Goal: Transaction & Acquisition: Purchase product/service

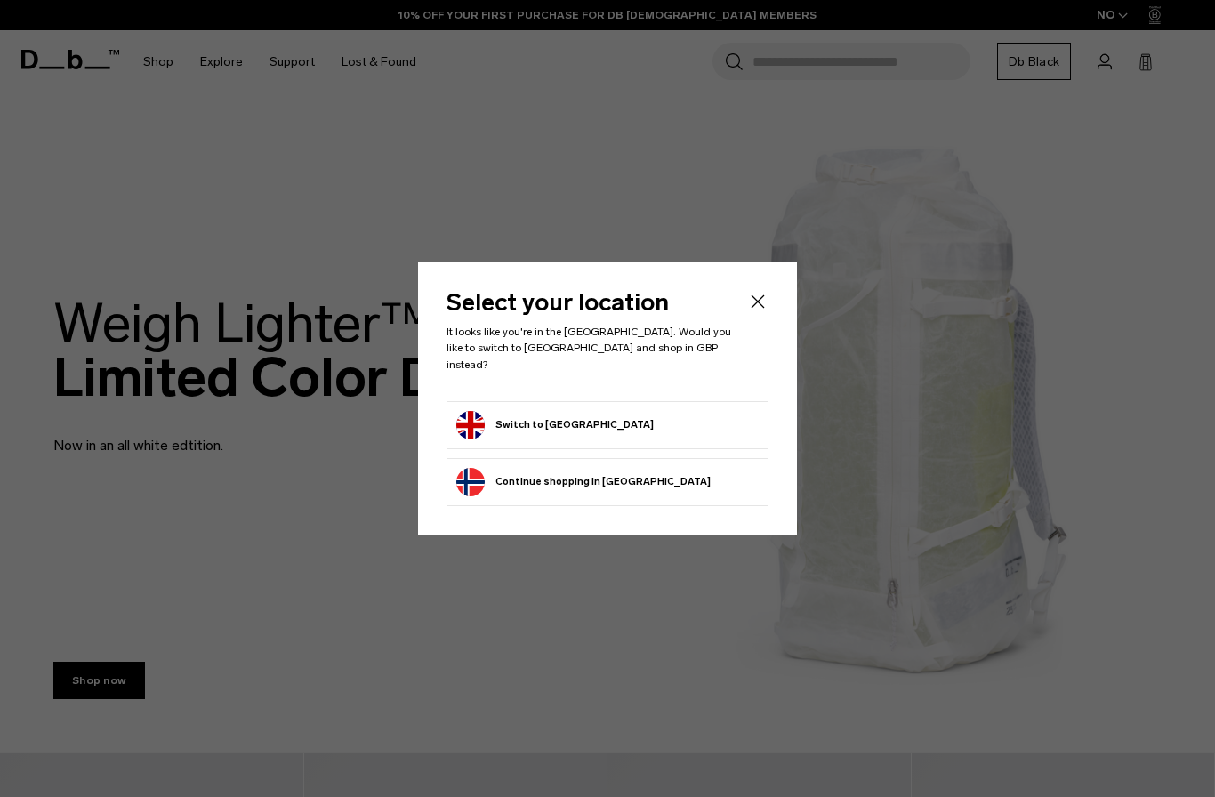
click at [724, 417] on form "Switch to United Kingdom" at bounding box center [607, 425] width 302 height 28
click at [692, 412] on form "Switch to United Kingdom" at bounding box center [607, 425] width 302 height 28
click at [537, 411] on button "Switch to United Kingdom" at bounding box center [554, 425] width 197 height 28
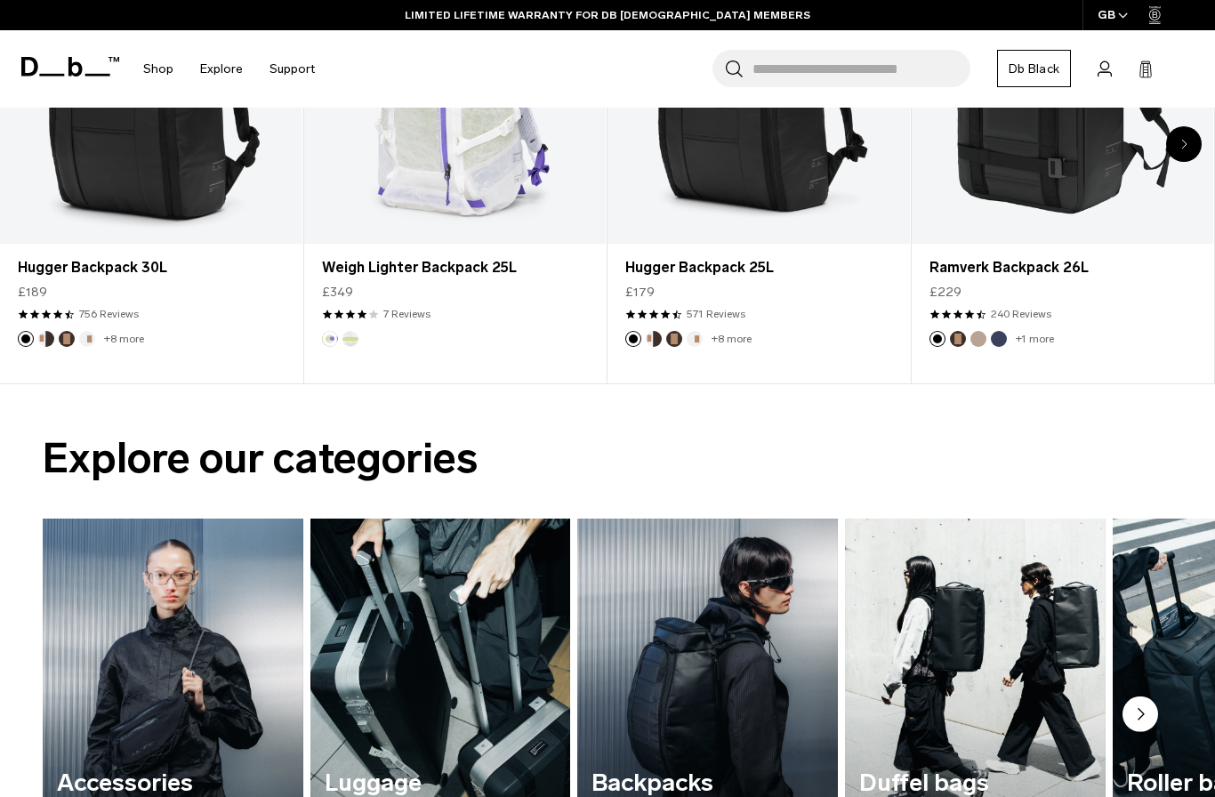
scroll to position [846, 0]
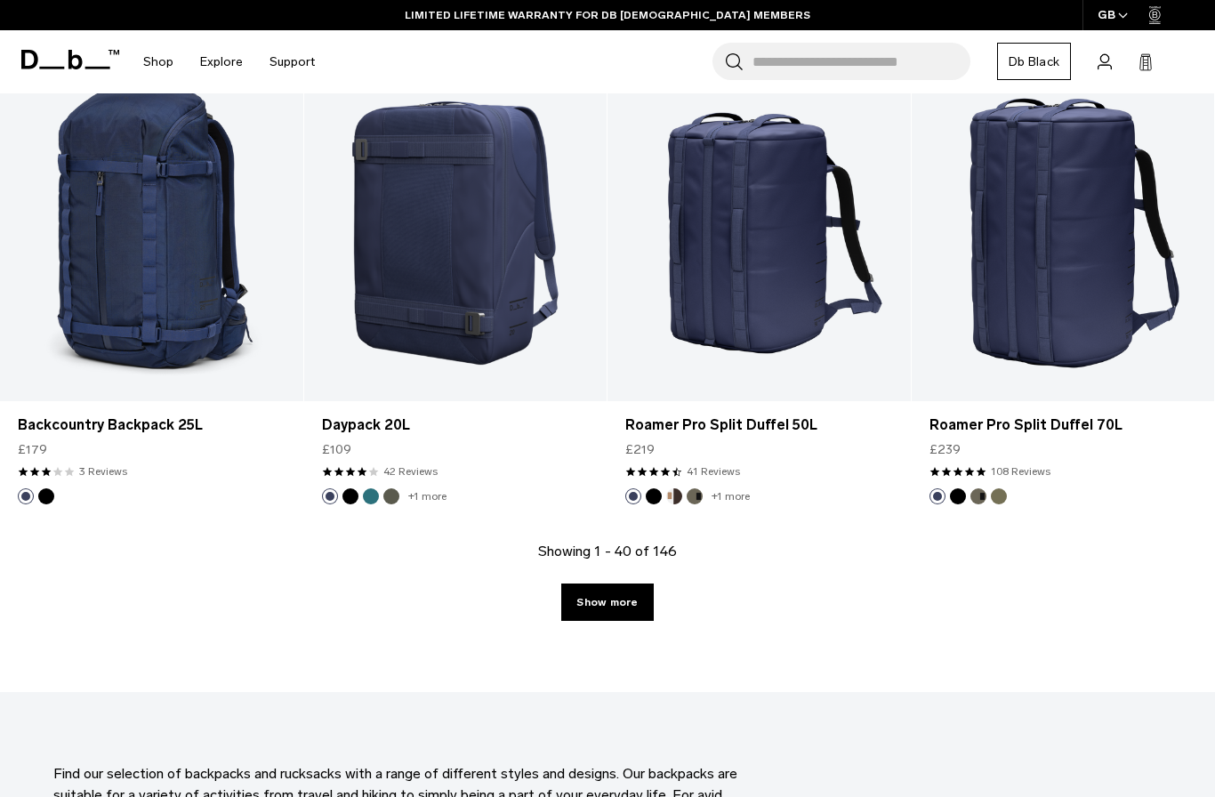
scroll to position [4577, 0]
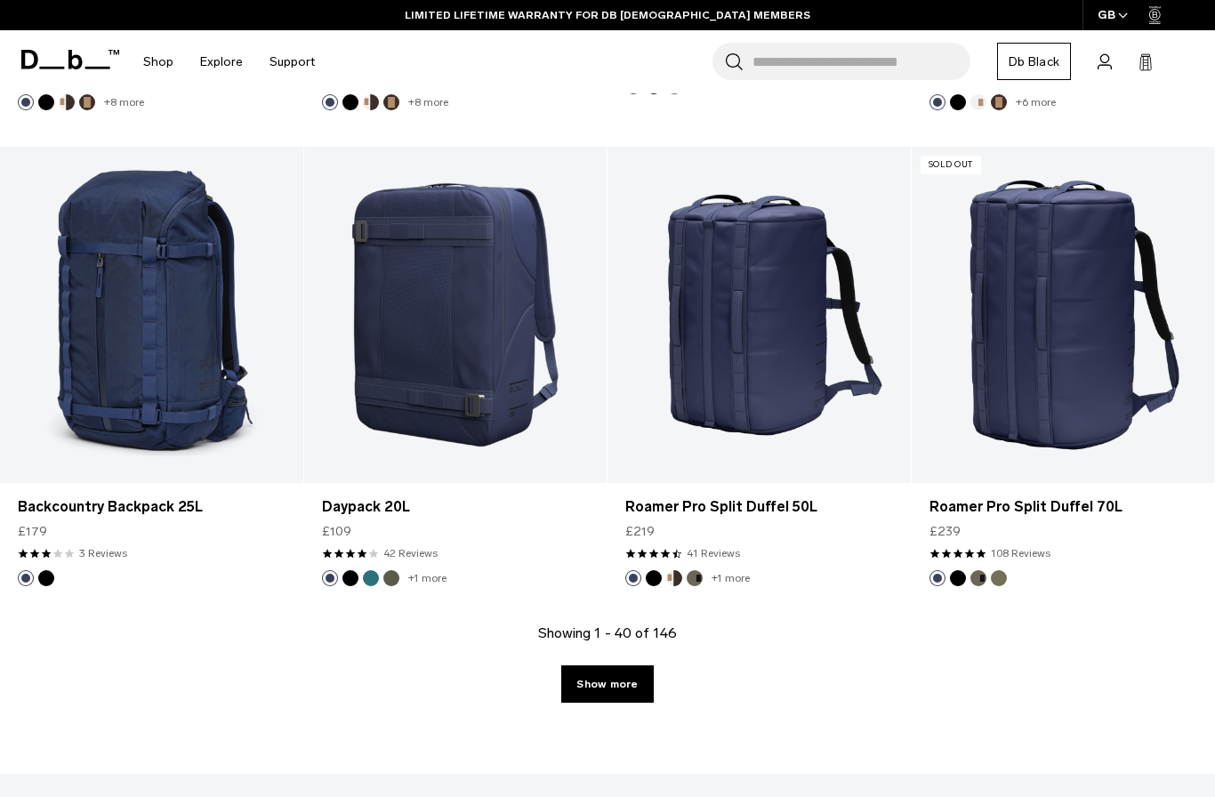
click at [630, 680] on link "Show more" at bounding box center [607, 683] width 92 height 37
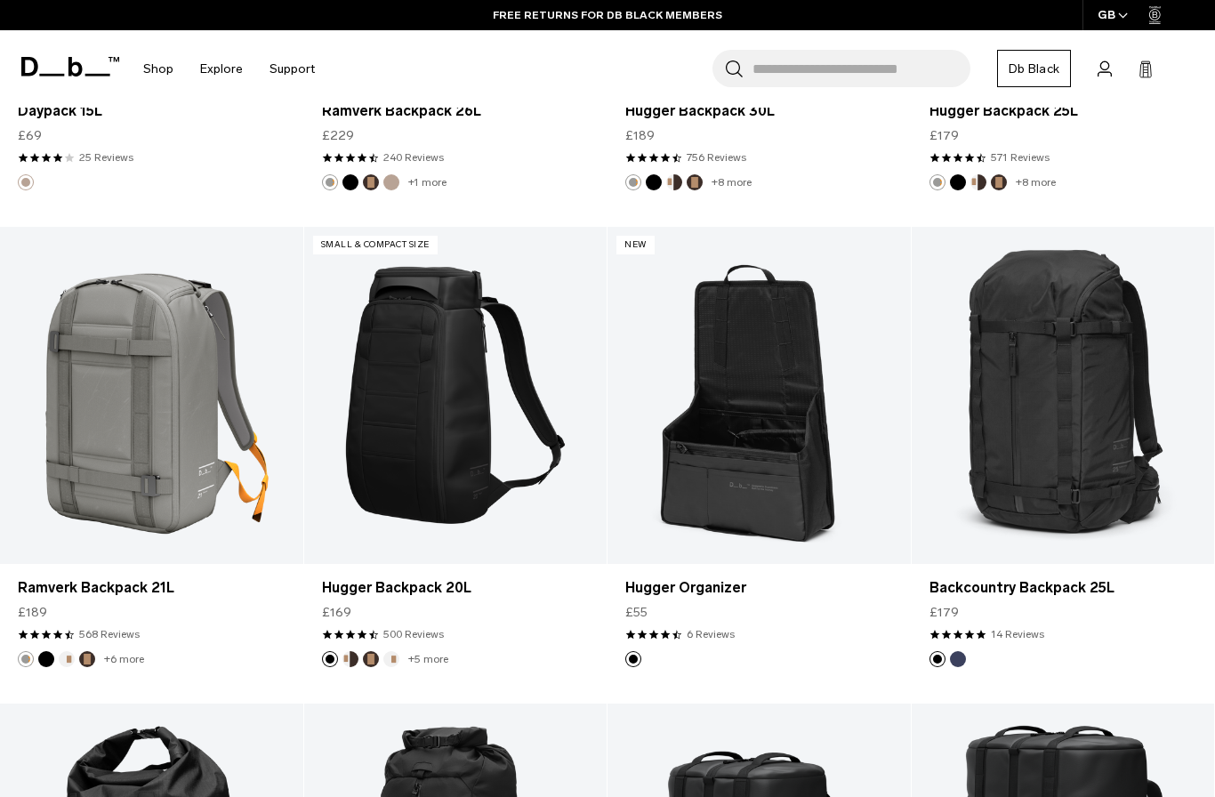
scroll to position [6862, 0]
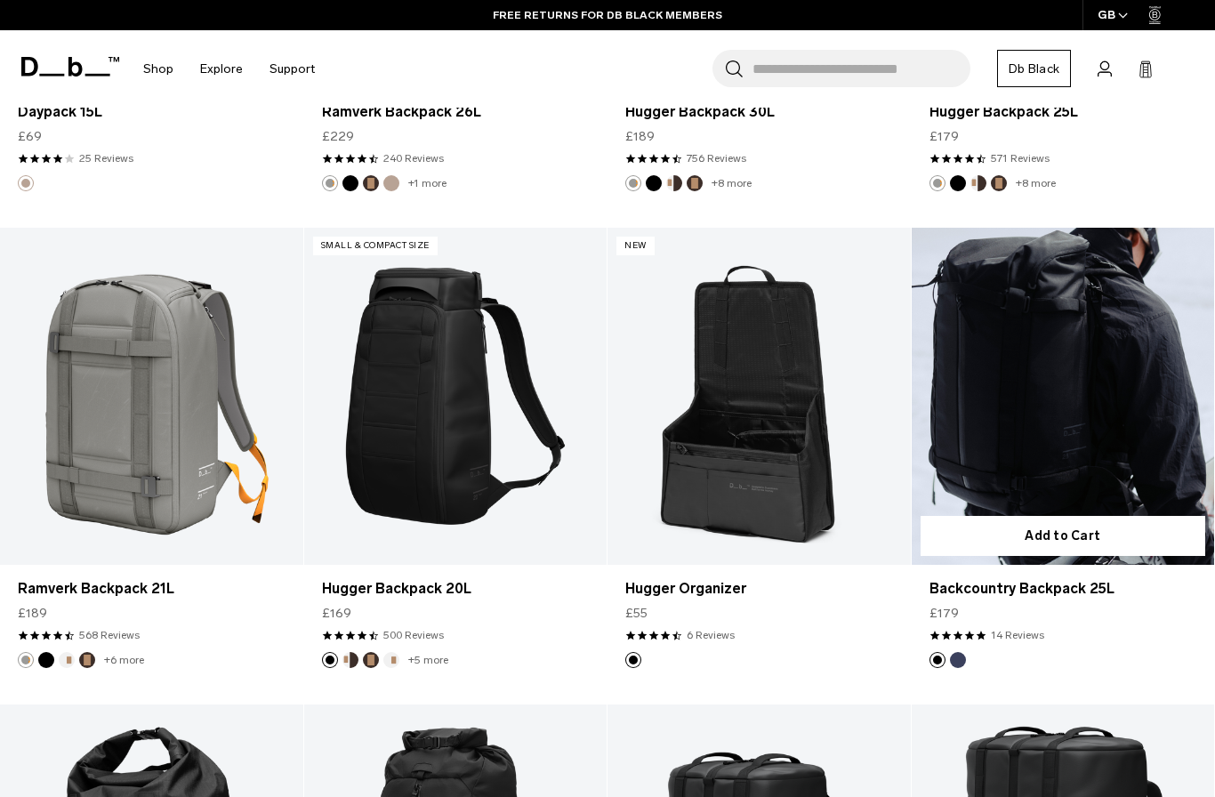
click at [964, 665] on img "Blue Hour" at bounding box center [958, 660] width 20 height 20
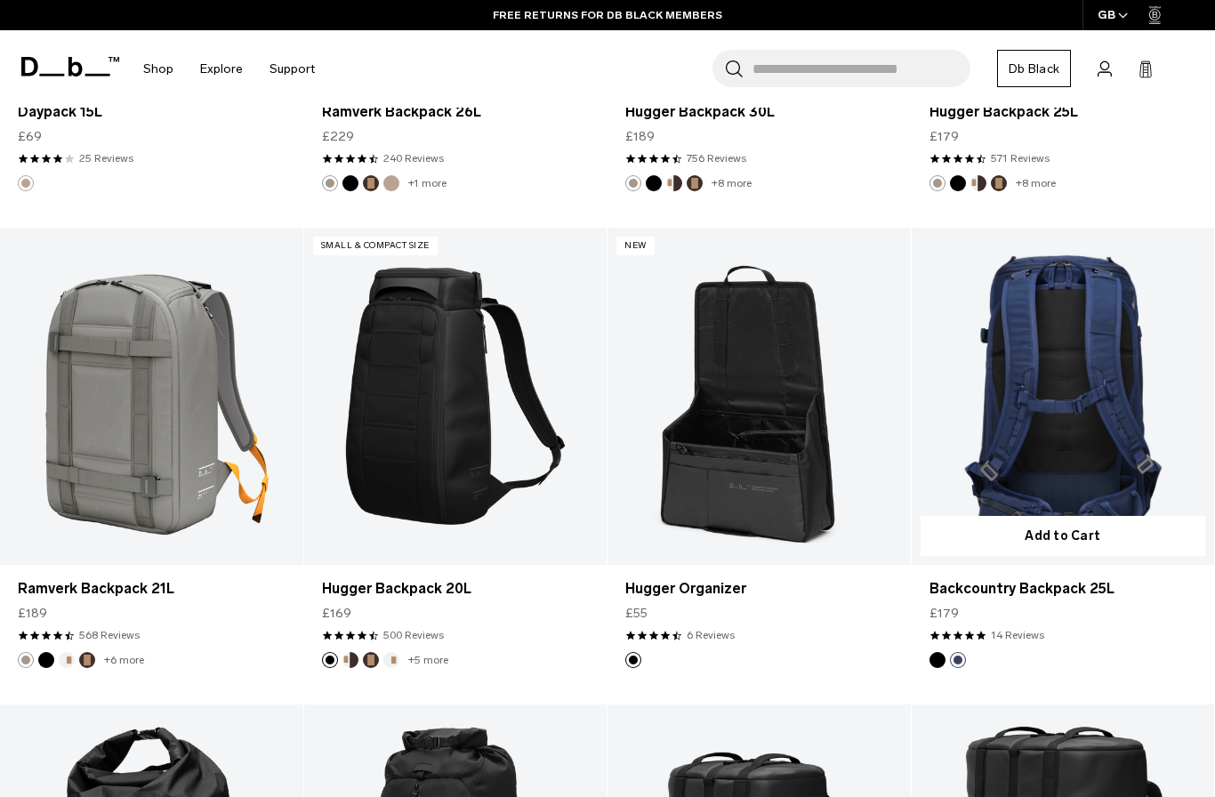
click at [949, 663] on img "Blue Hour" at bounding box center [958, 660] width 20 height 20
click at [944, 659] on button "Black Out" at bounding box center [937, 660] width 16 height 16
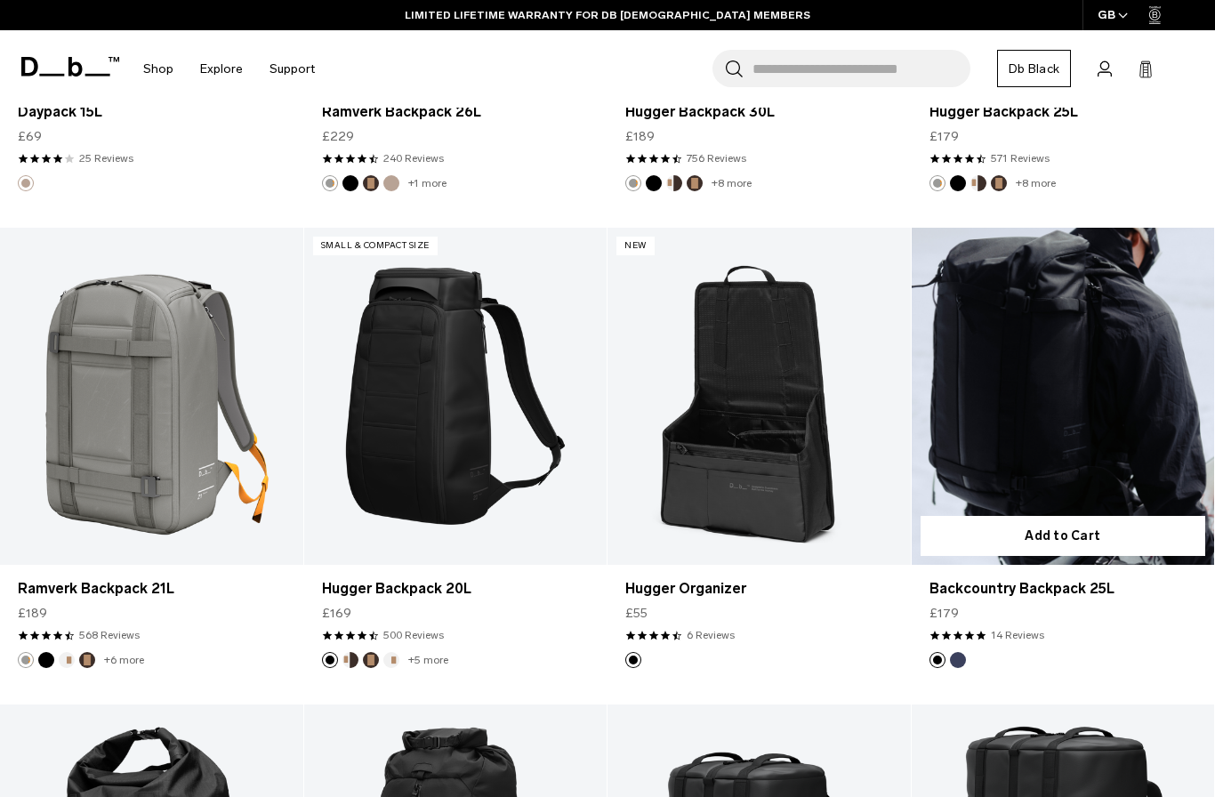
click at [1071, 424] on link "Backcountry Backpack 25L Black Out" at bounding box center [1063, 396] width 303 height 336
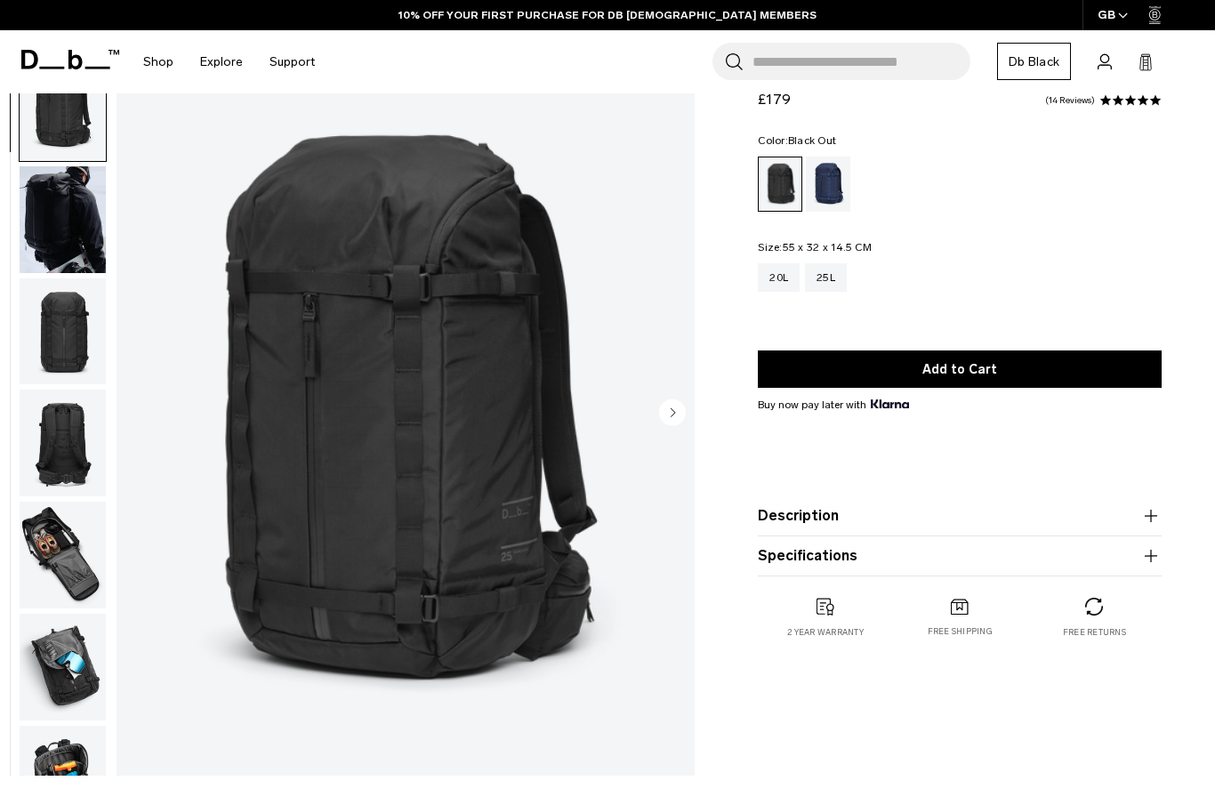
click at [57, 540] on img "button" at bounding box center [63, 555] width 86 height 107
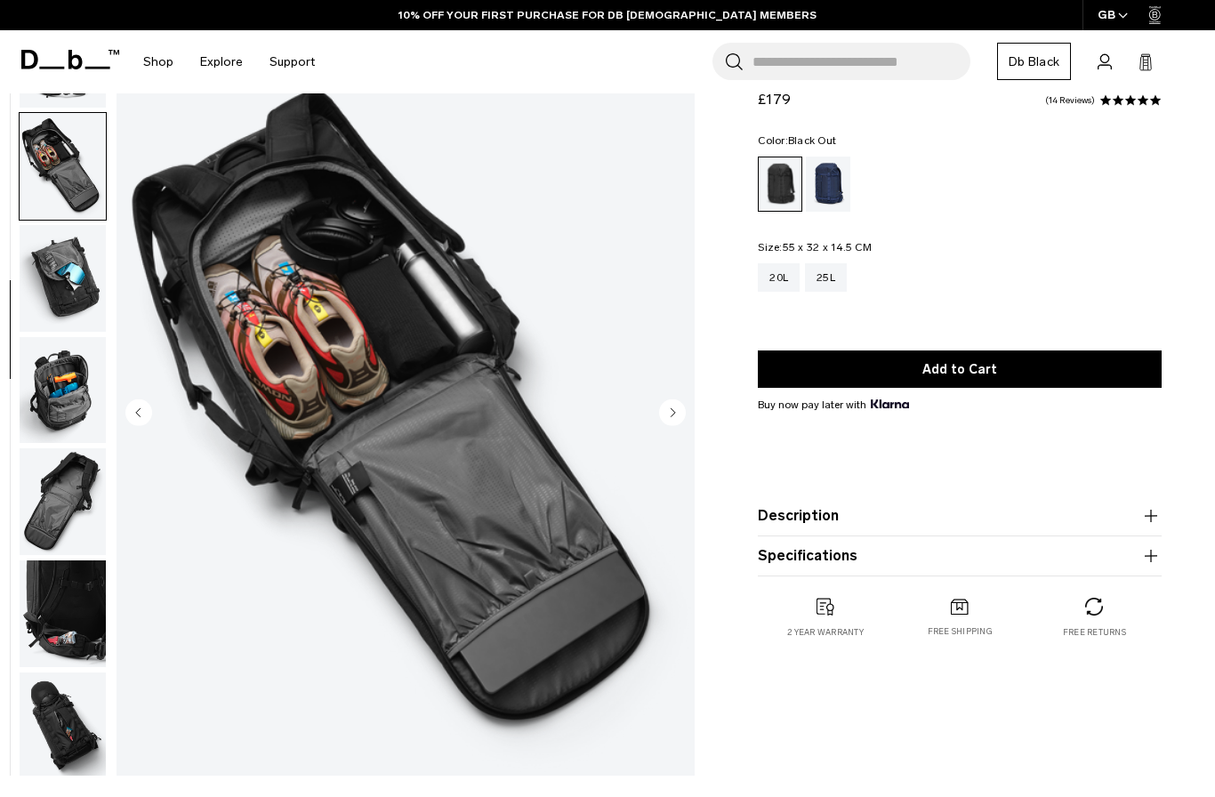
scroll to position [451, 0]
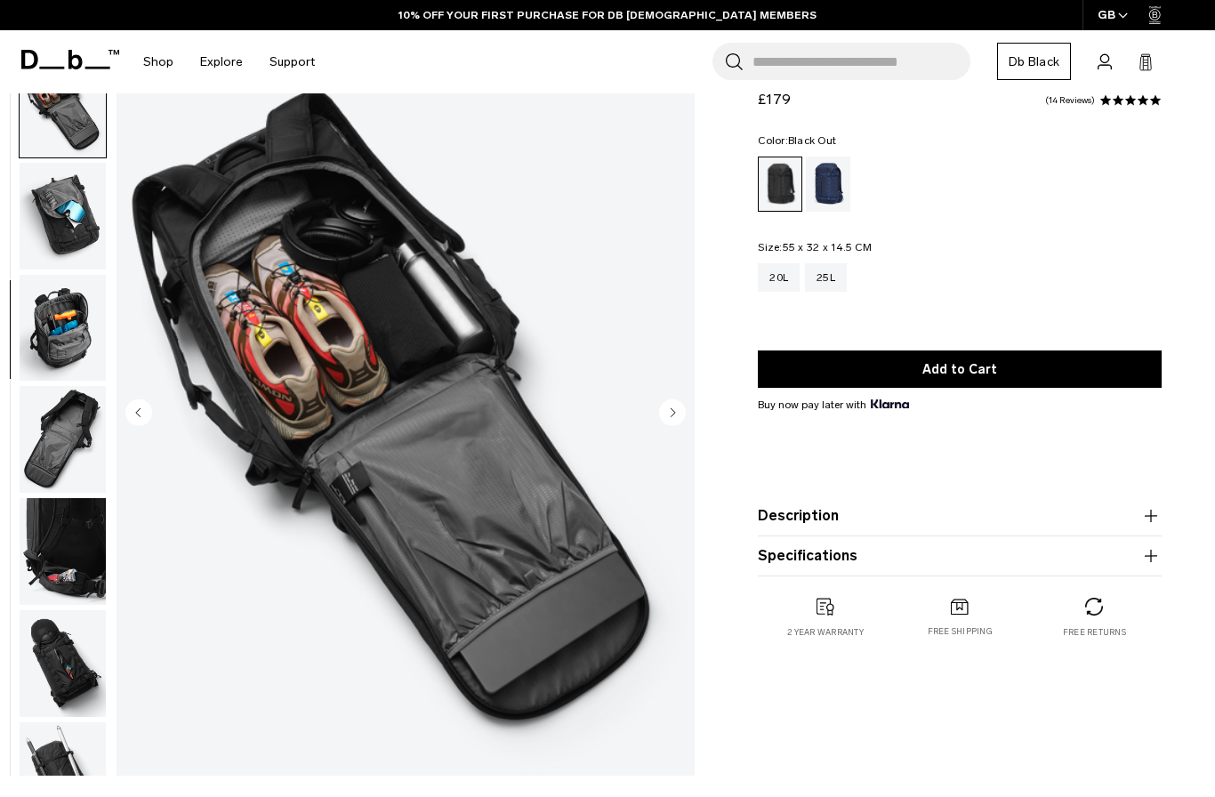
click at [57, 446] on img "button" at bounding box center [63, 439] width 86 height 107
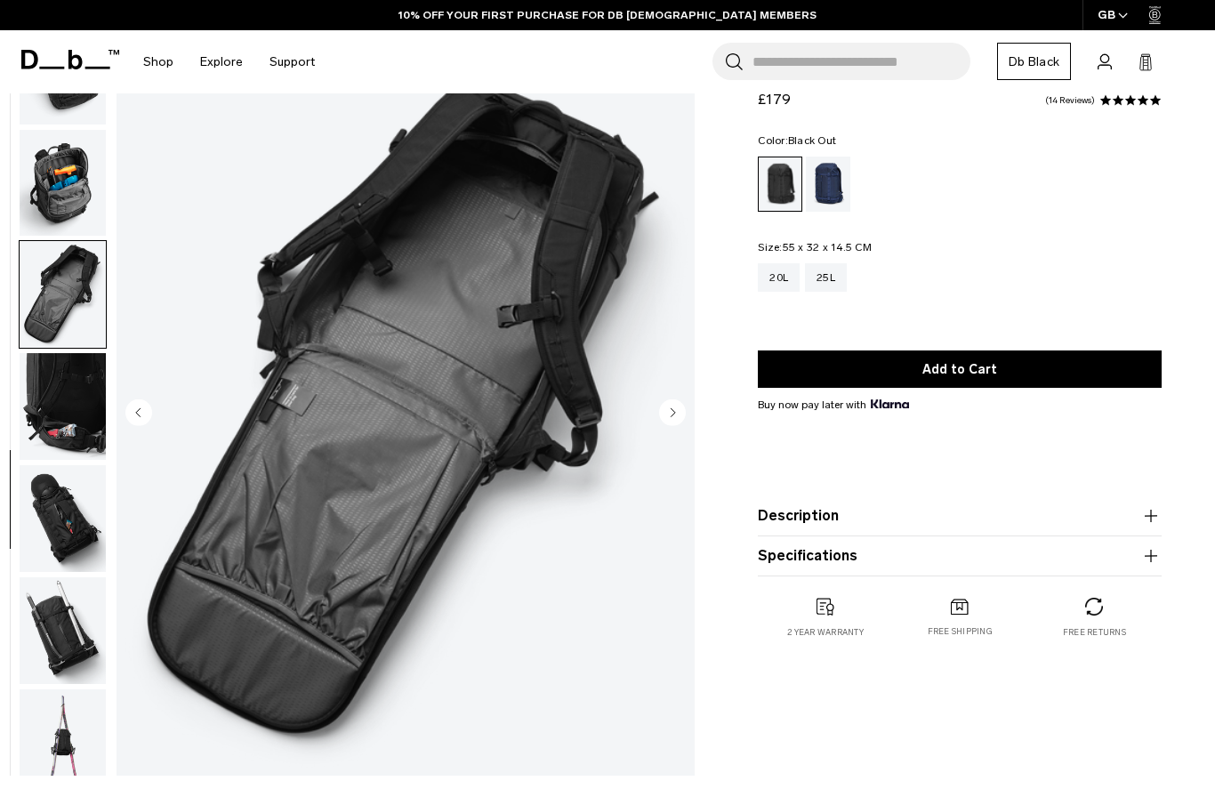
scroll to position [626, 0]
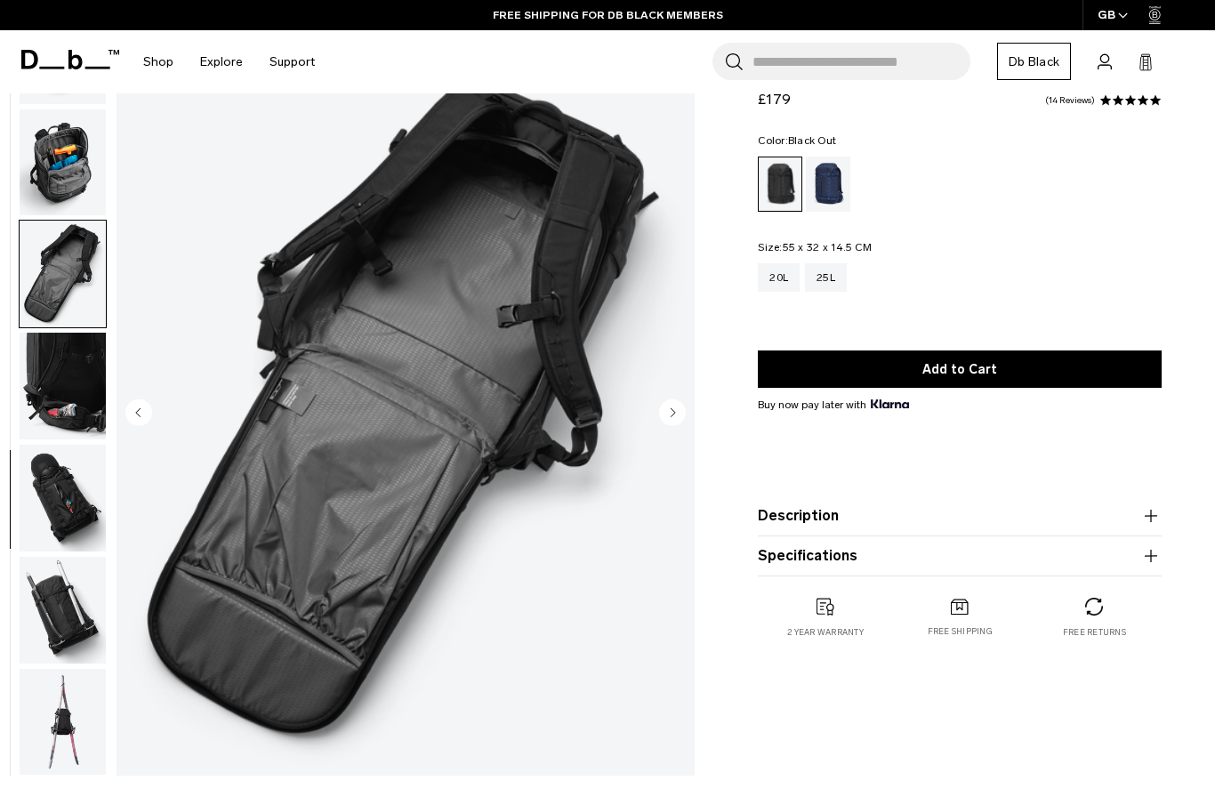
click at [54, 495] on img "button" at bounding box center [63, 498] width 86 height 107
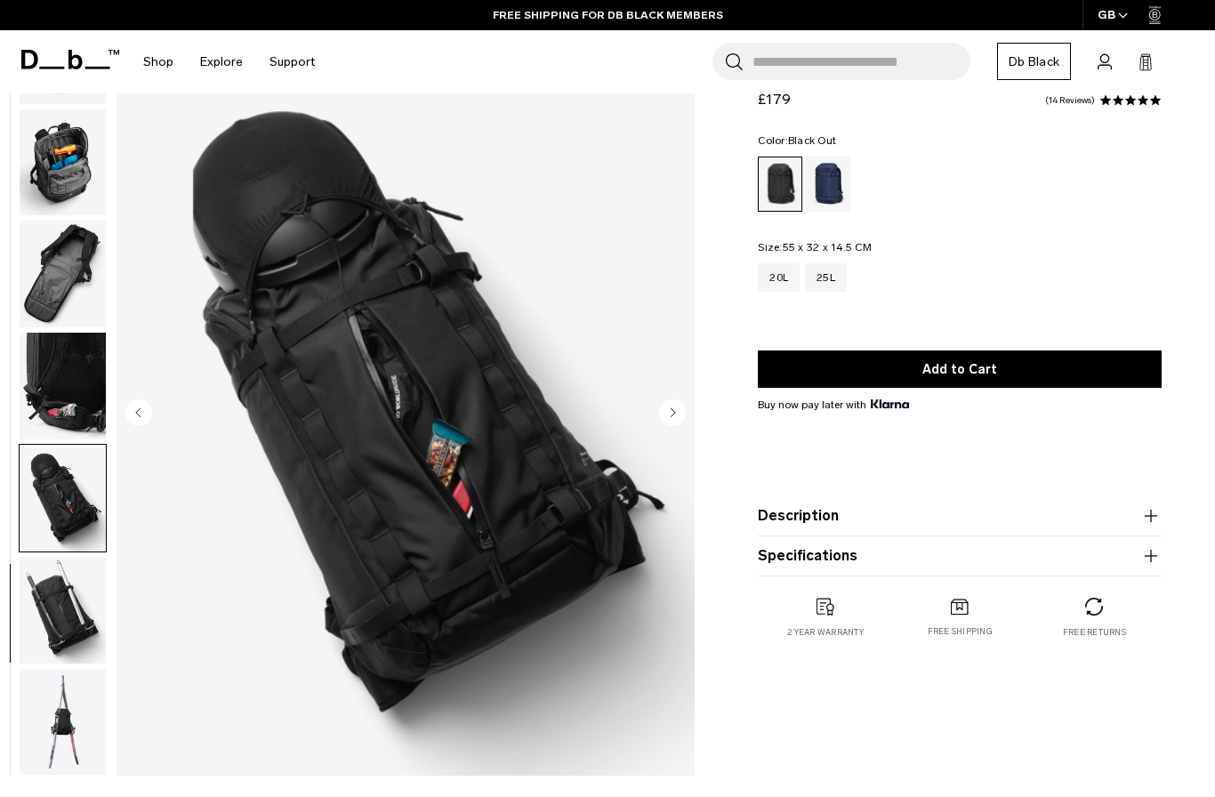
click at [52, 582] on img "button" at bounding box center [63, 610] width 86 height 107
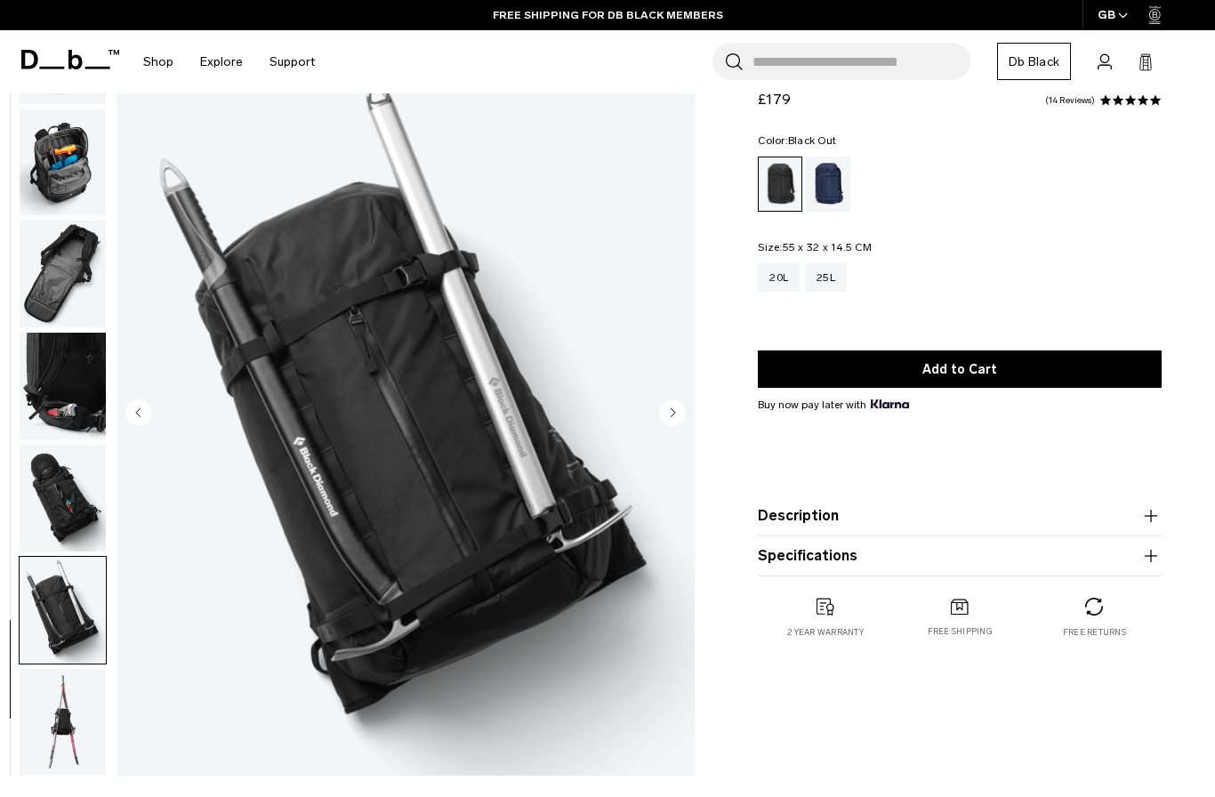
click at [60, 710] on img "button" at bounding box center [63, 722] width 86 height 107
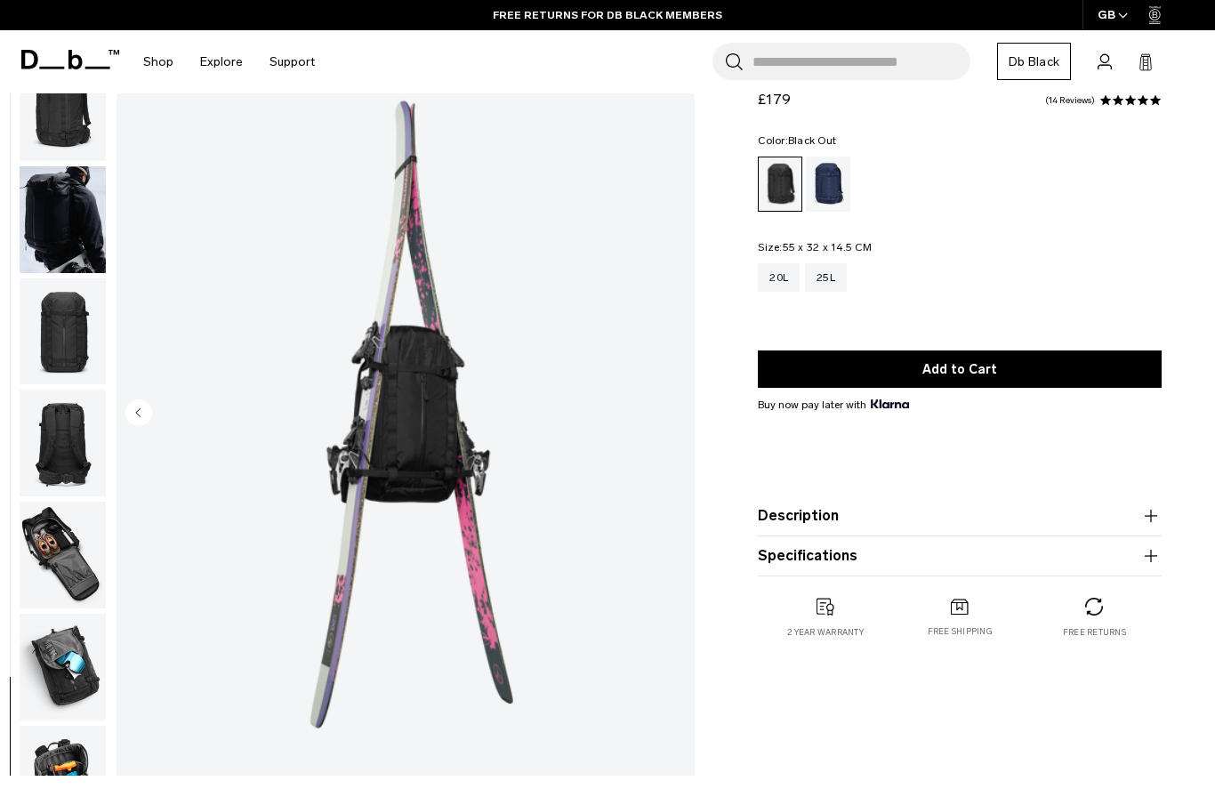
scroll to position [0, 0]
click at [61, 541] on img "button" at bounding box center [63, 555] width 86 height 107
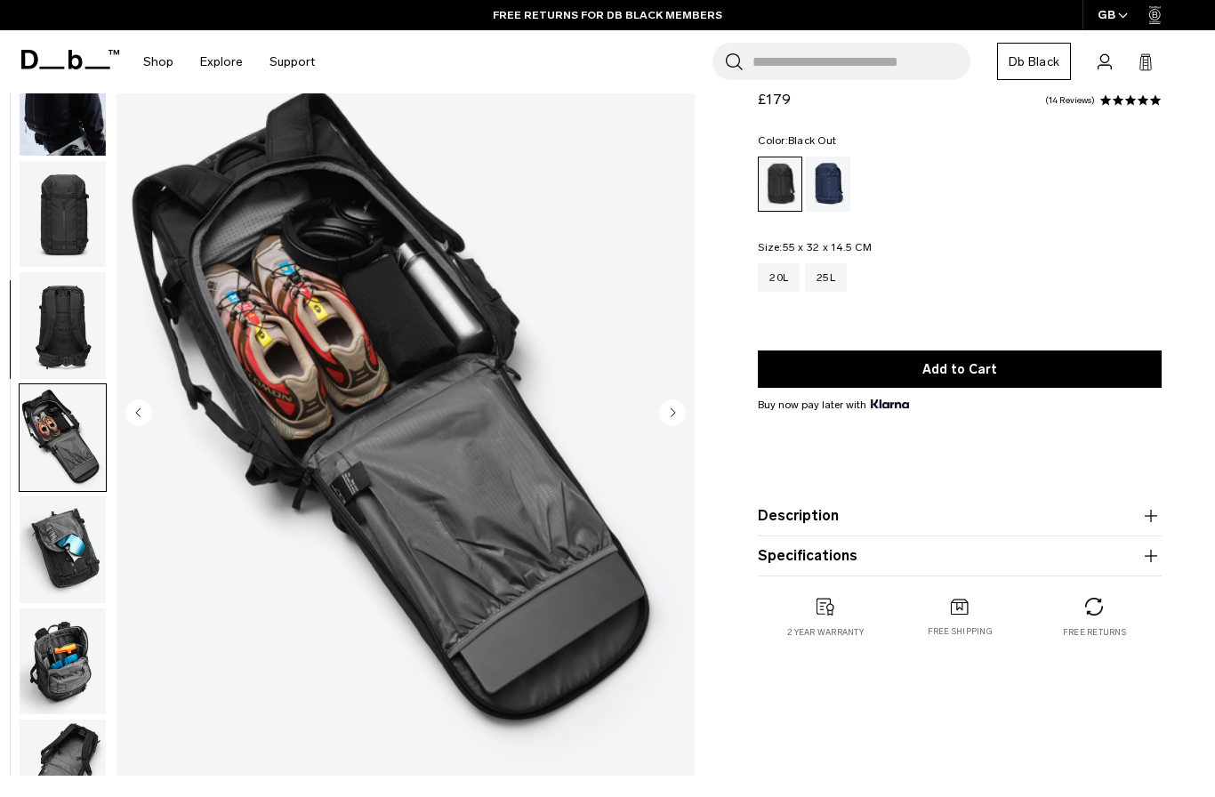
click at [60, 547] on img "button" at bounding box center [63, 549] width 86 height 107
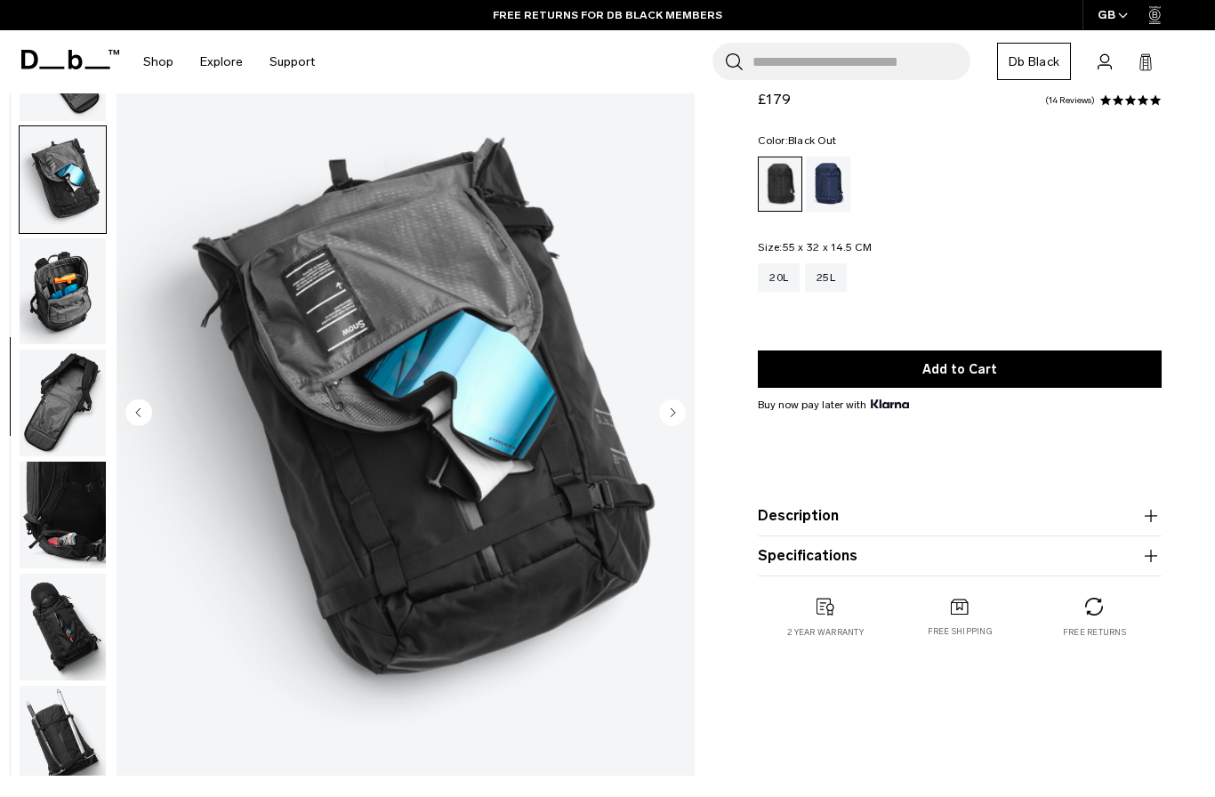
scroll to position [564, 0]
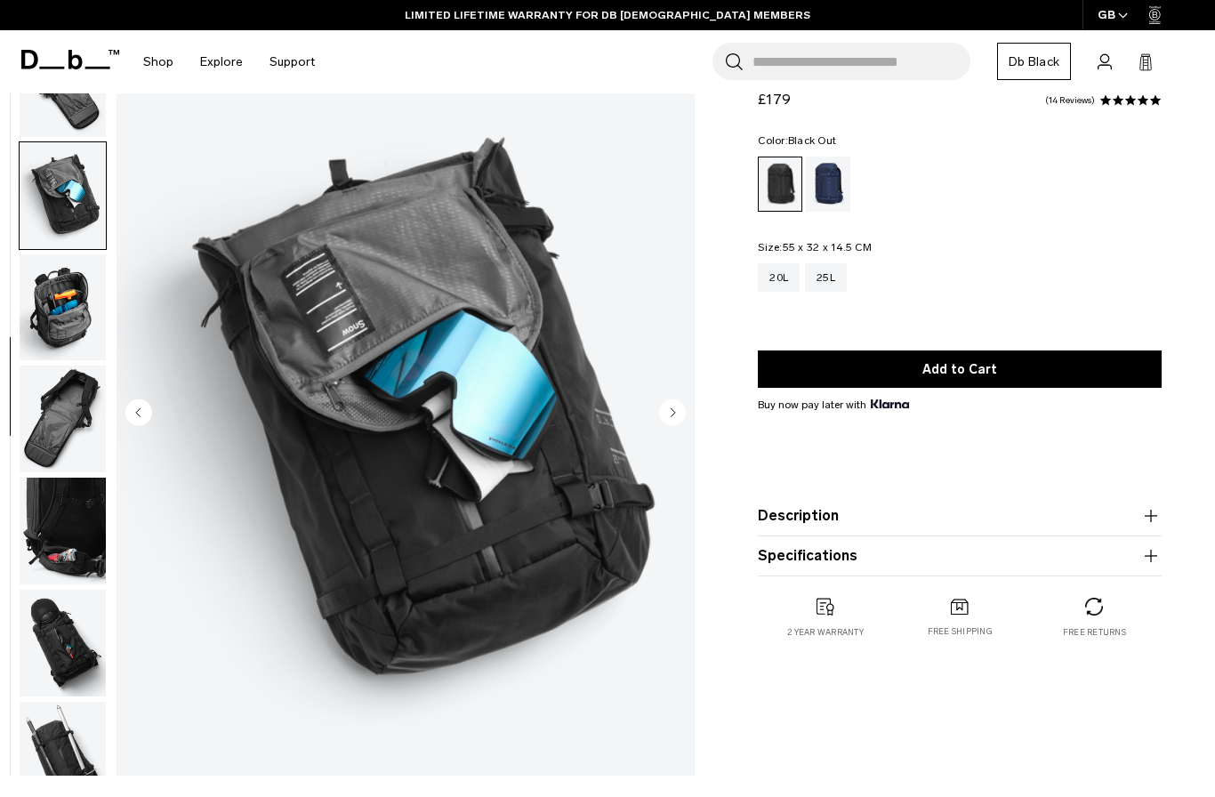
click at [65, 432] on img "button" at bounding box center [63, 419] width 86 height 107
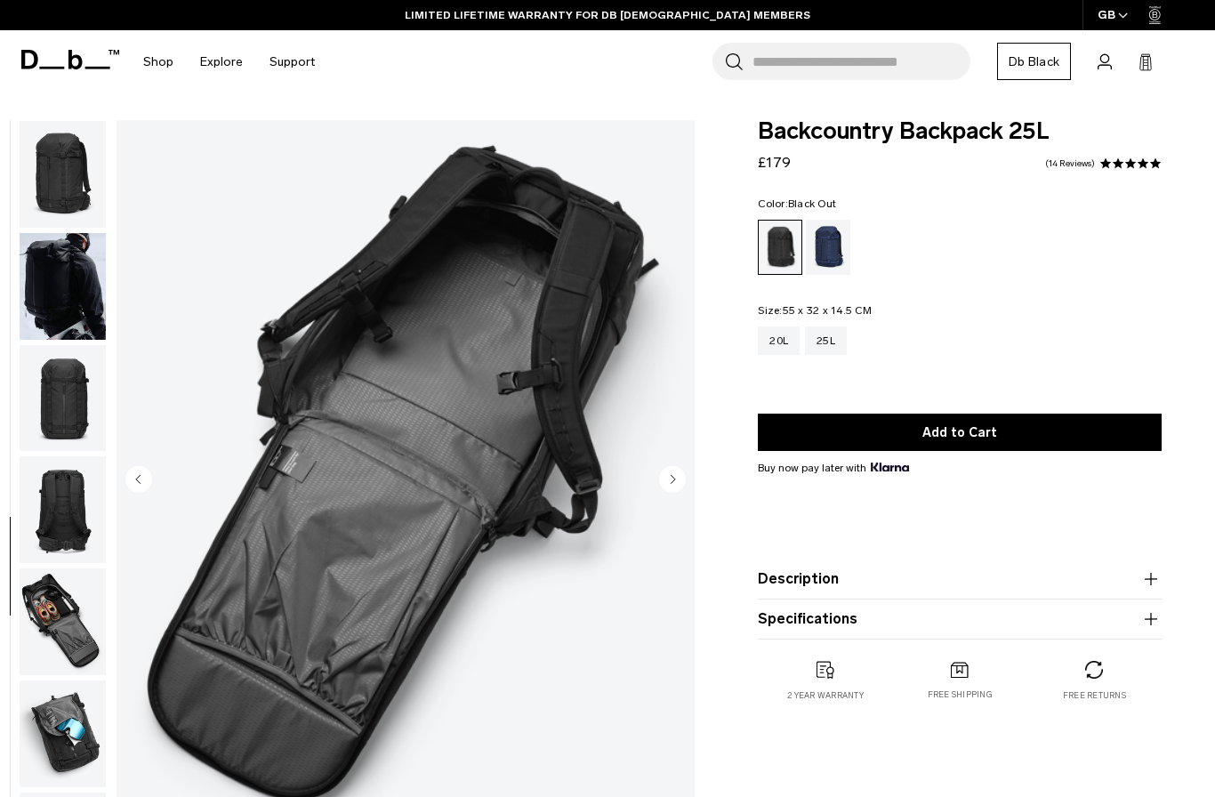
scroll to position [0, 0]
click at [41, 296] on img "button" at bounding box center [63, 286] width 86 height 107
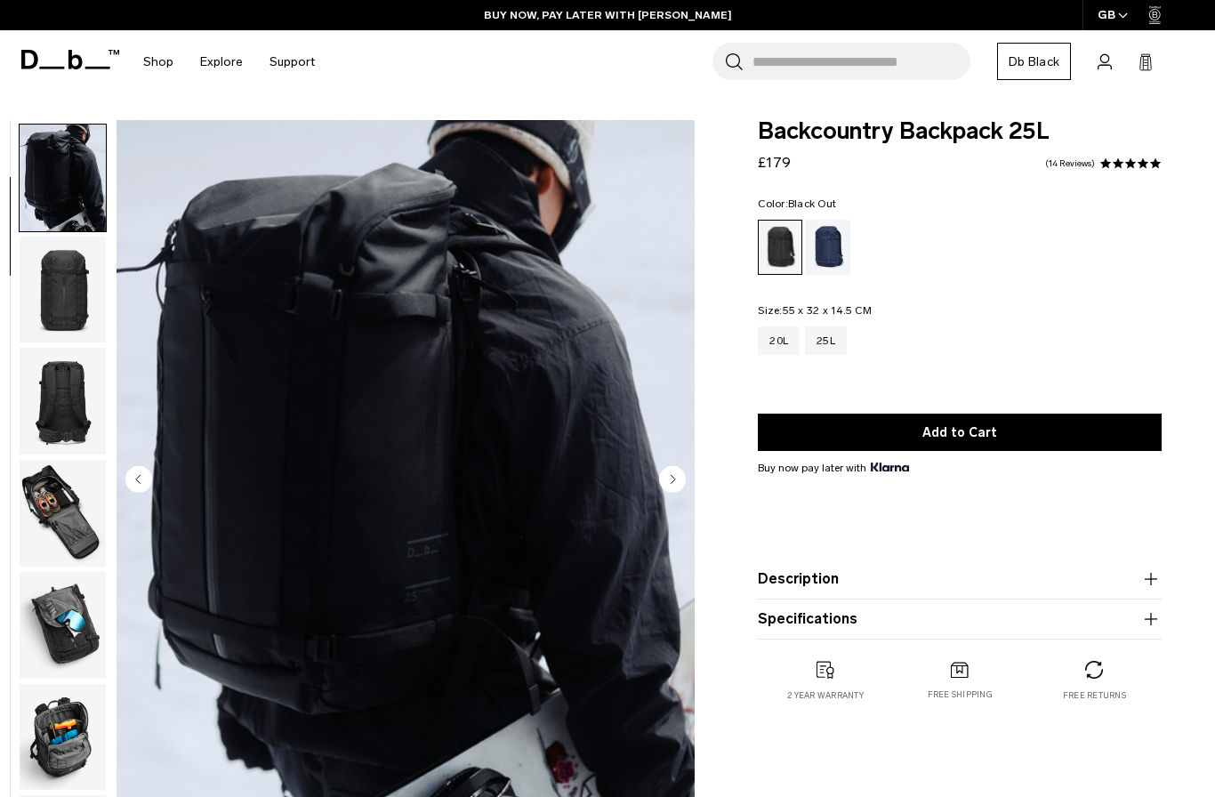
scroll to position [113, 0]
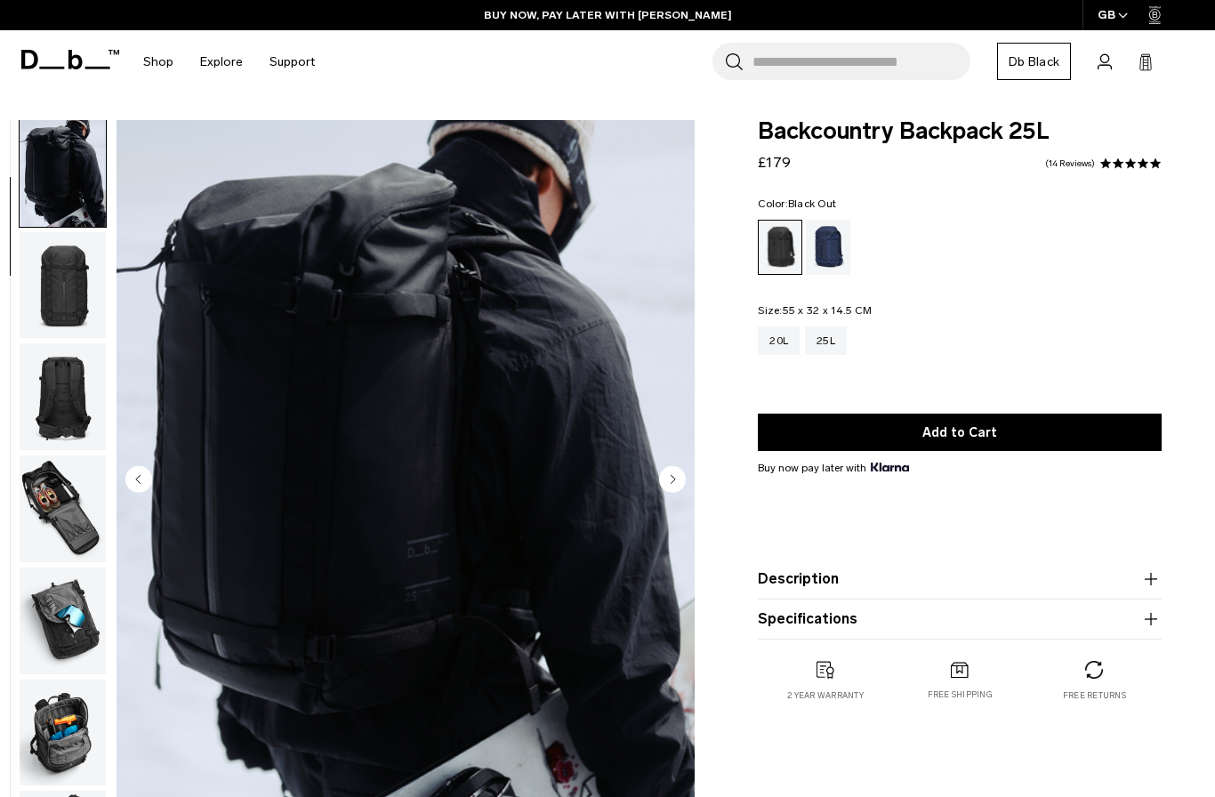
click at [64, 58] on icon at bounding box center [70, 60] width 98 height 20
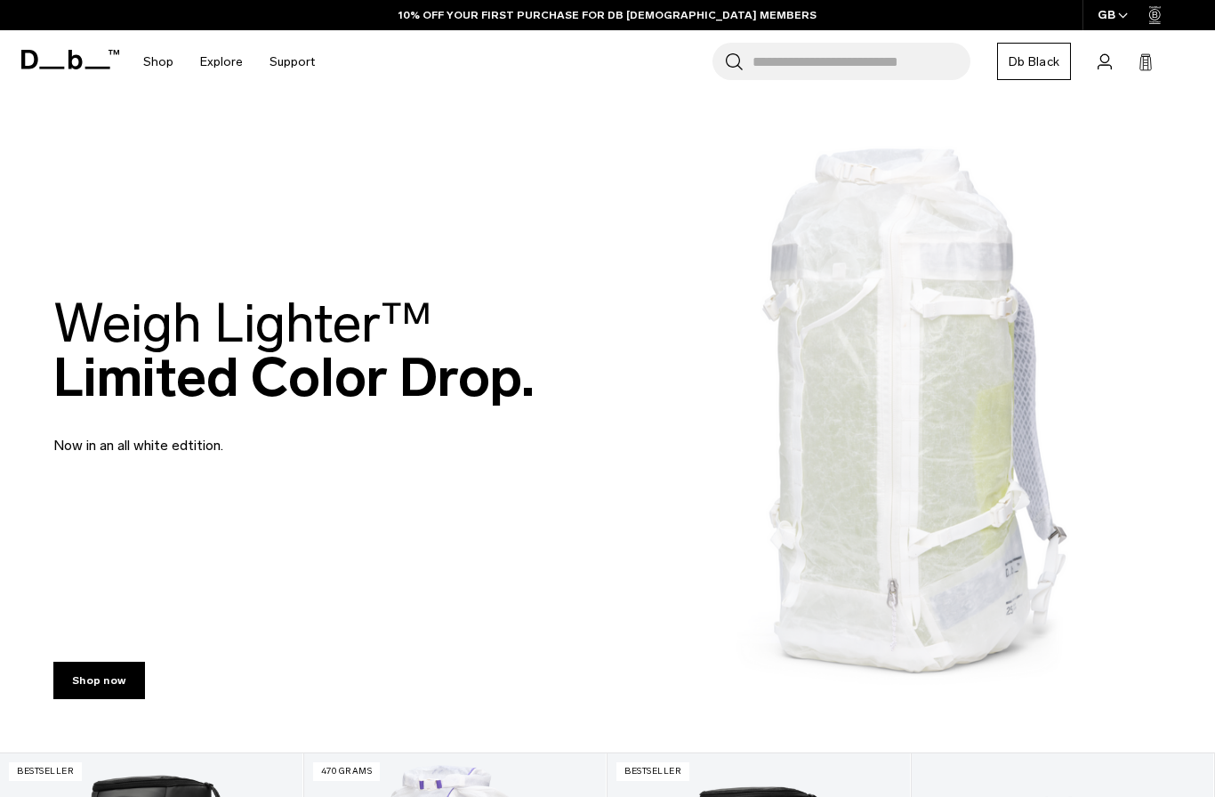
click at [93, 682] on link "Shop now" at bounding box center [99, 680] width 92 height 37
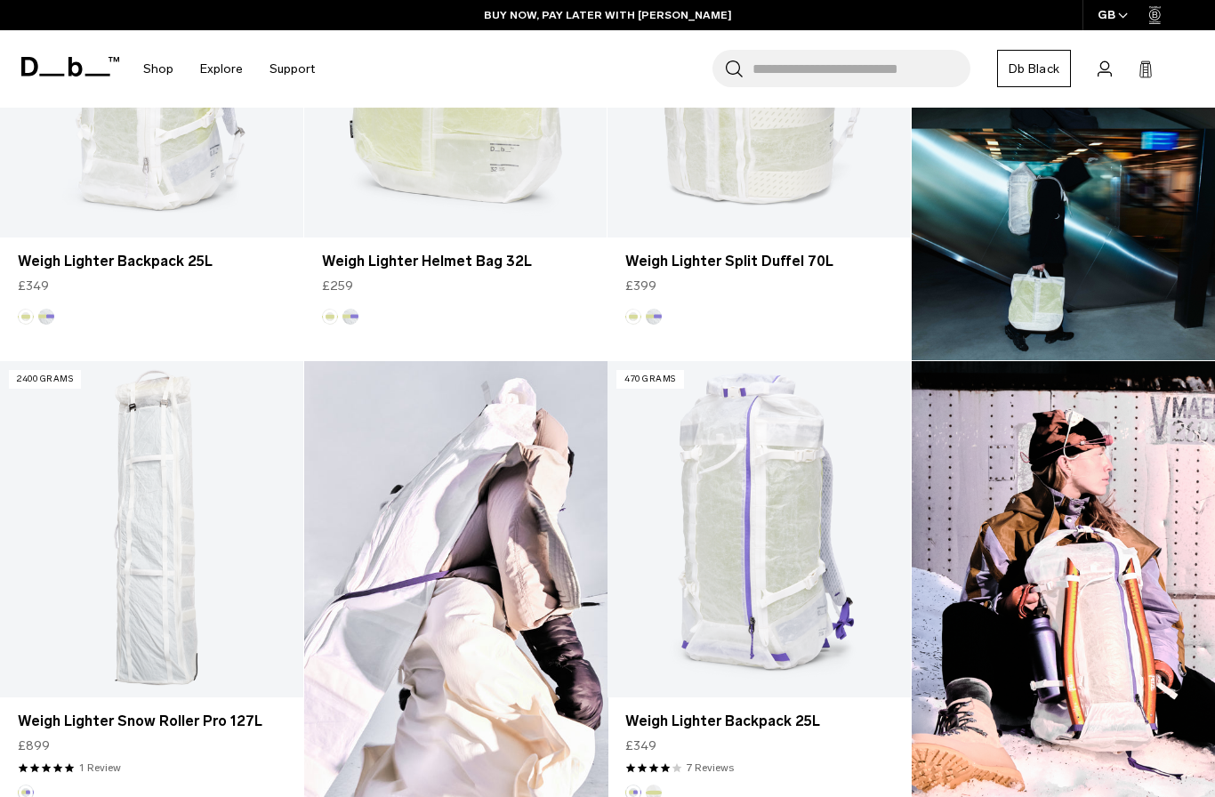
scroll to position [729, 0]
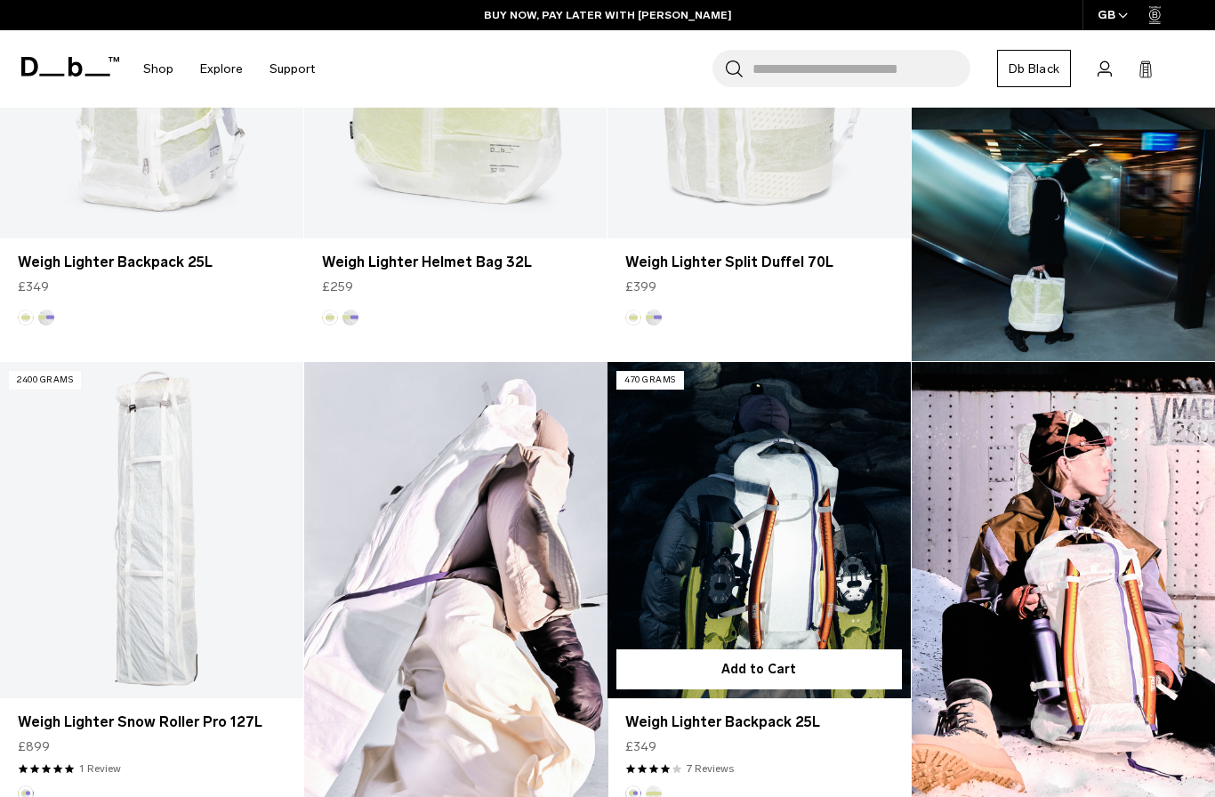
click at [845, 604] on link "Weigh Lighter Backpack 25L" at bounding box center [758, 530] width 303 height 336
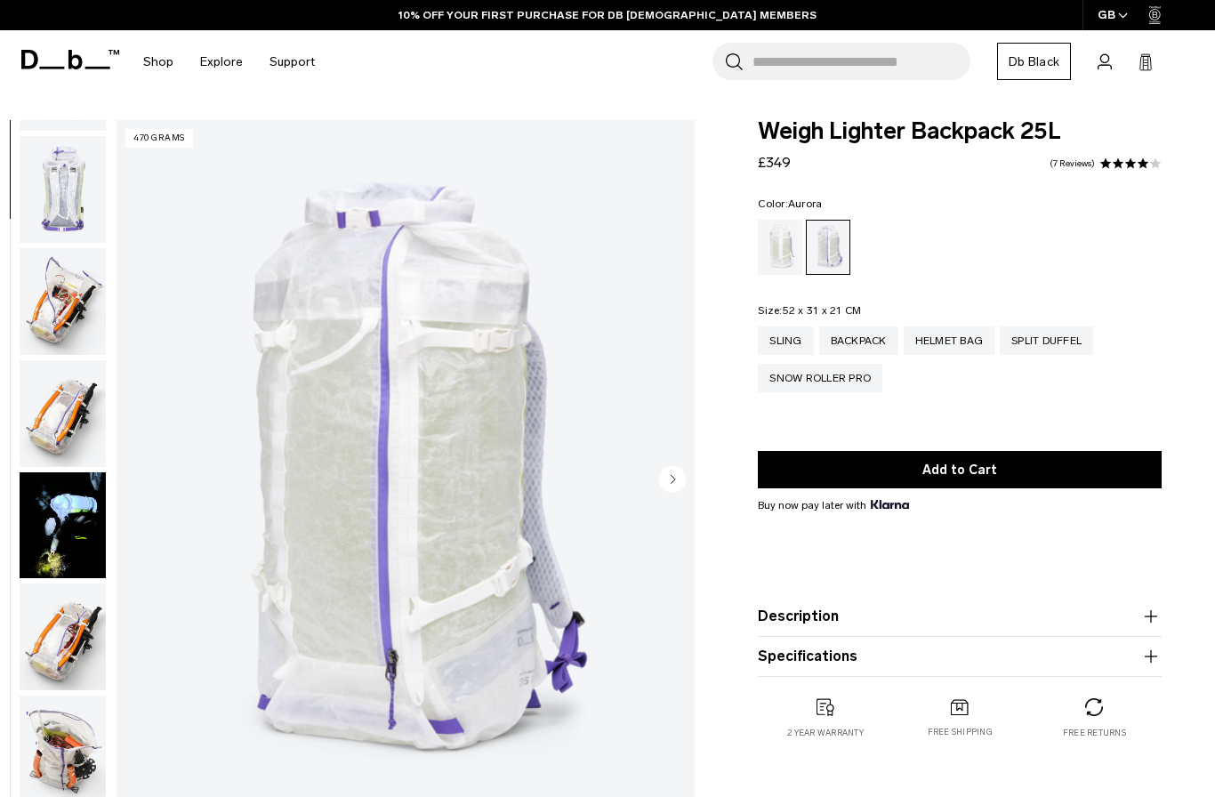
click at [53, 422] on img "button" at bounding box center [63, 413] width 86 height 107
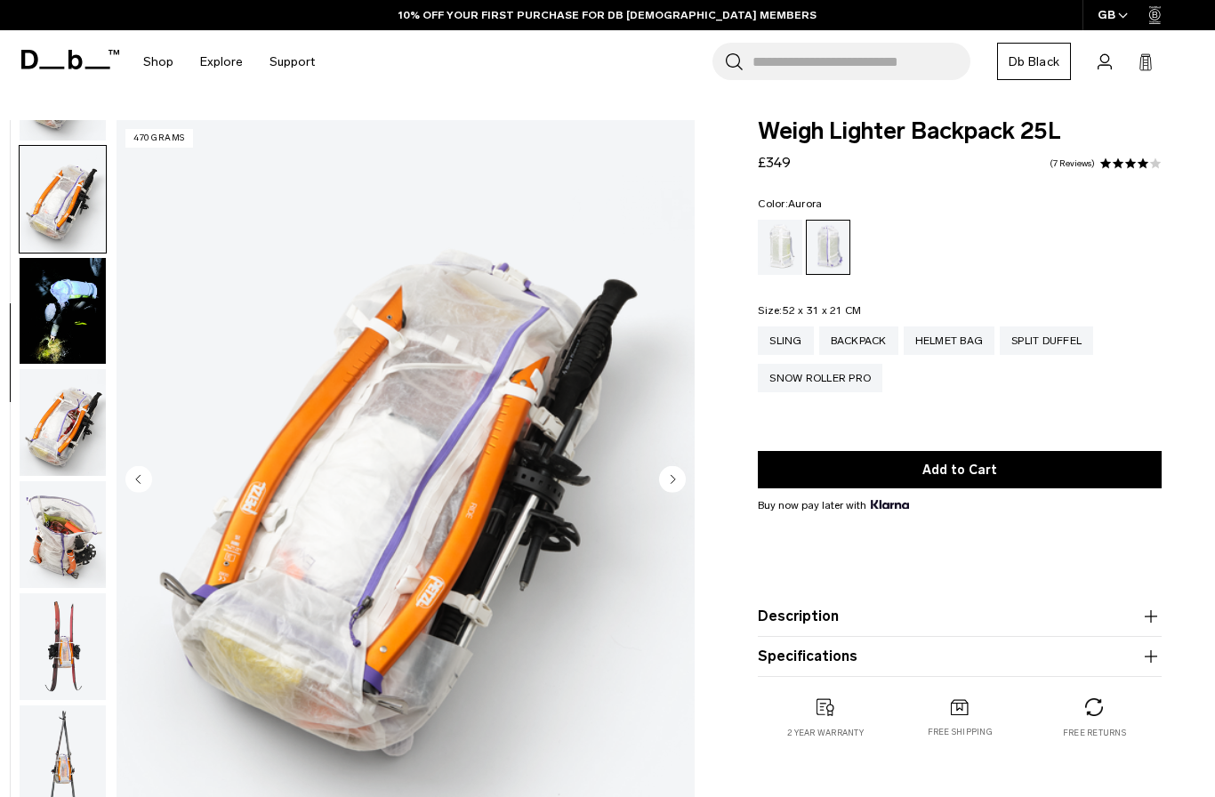
scroll to position [564, 0]
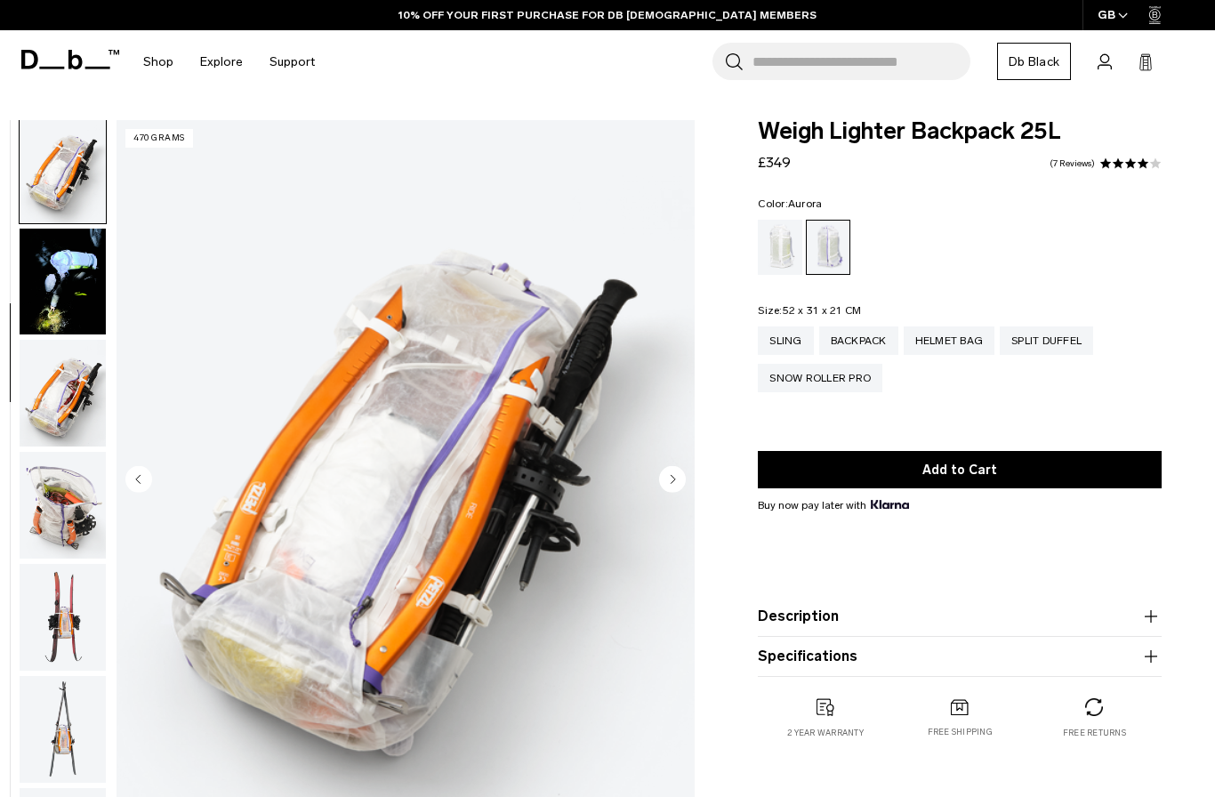
click at [50, 407] on img "button" at bounding box center [63, 393] width 86 height 107
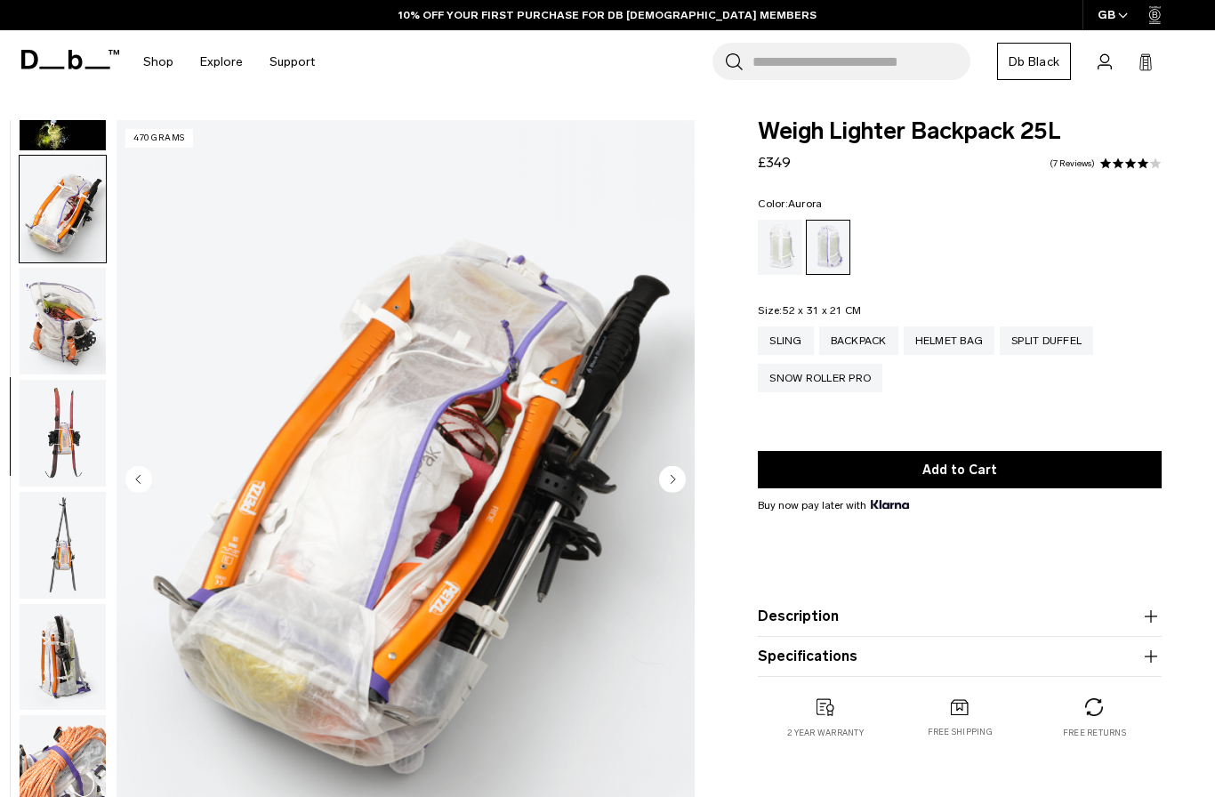
scroll to position [789, 0]
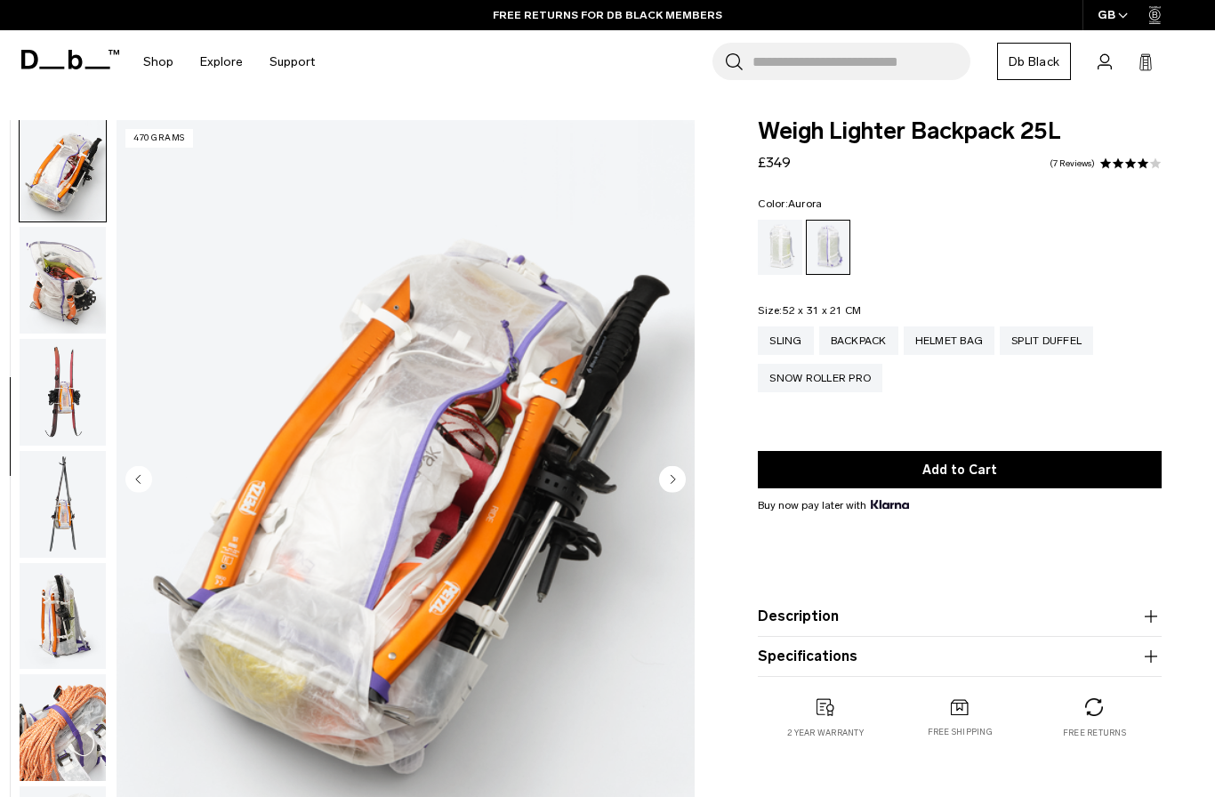
click at [50, 300] on img "button" at bounding box center [63, 280] width 86 height 107
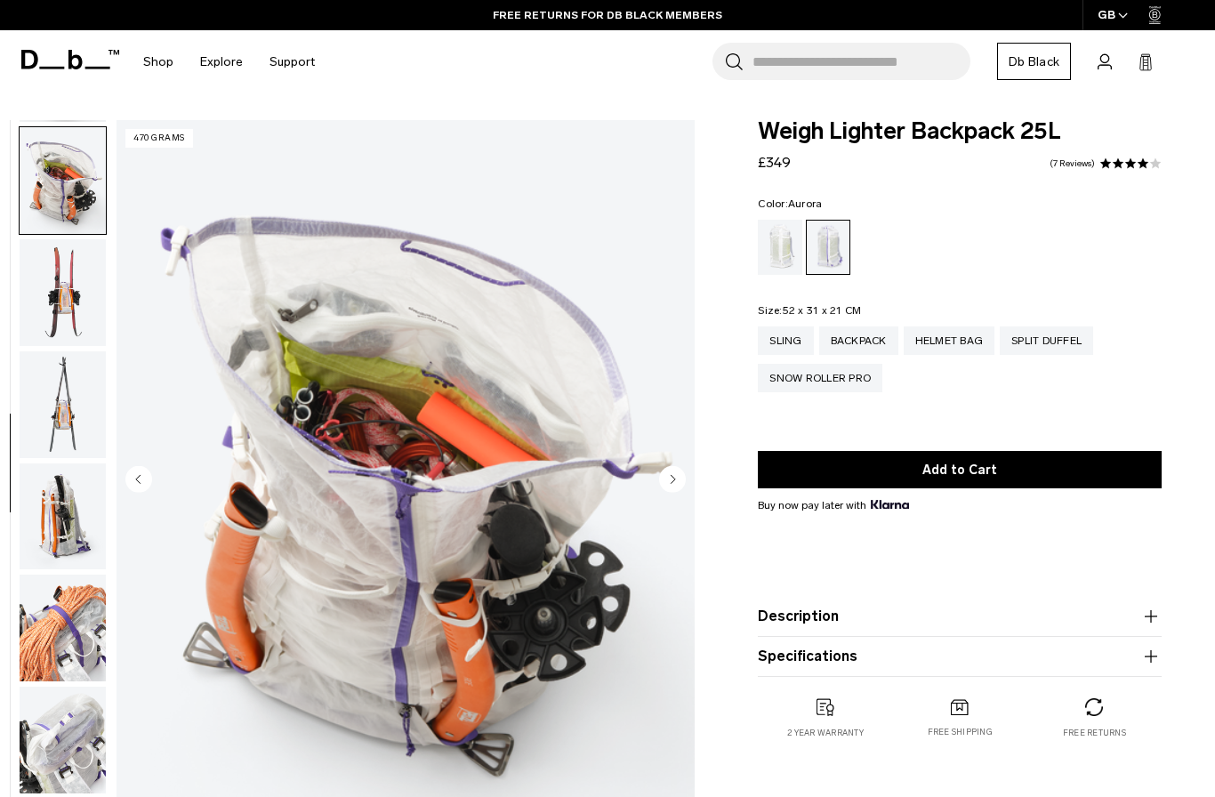
scroll to position [902, 0]
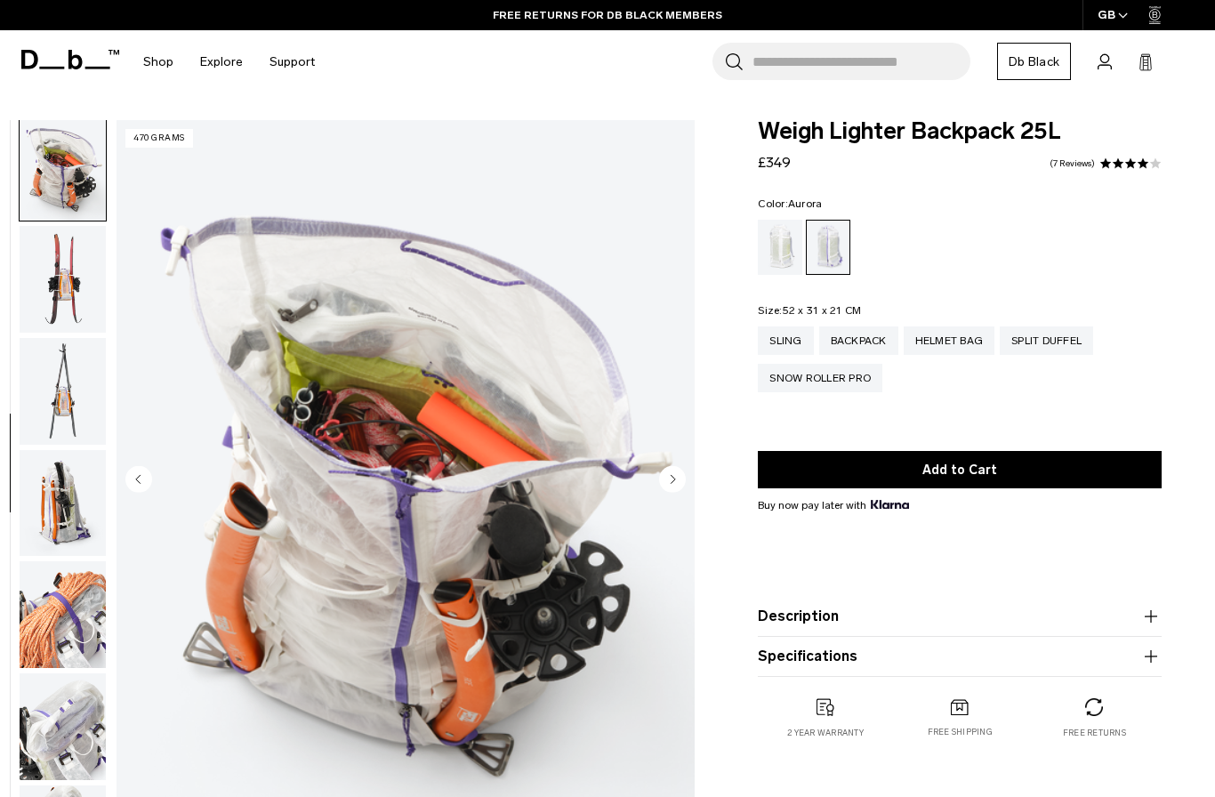
click at [60, 520] on img "button" at bounding box center [63, 503] width 86 height 107
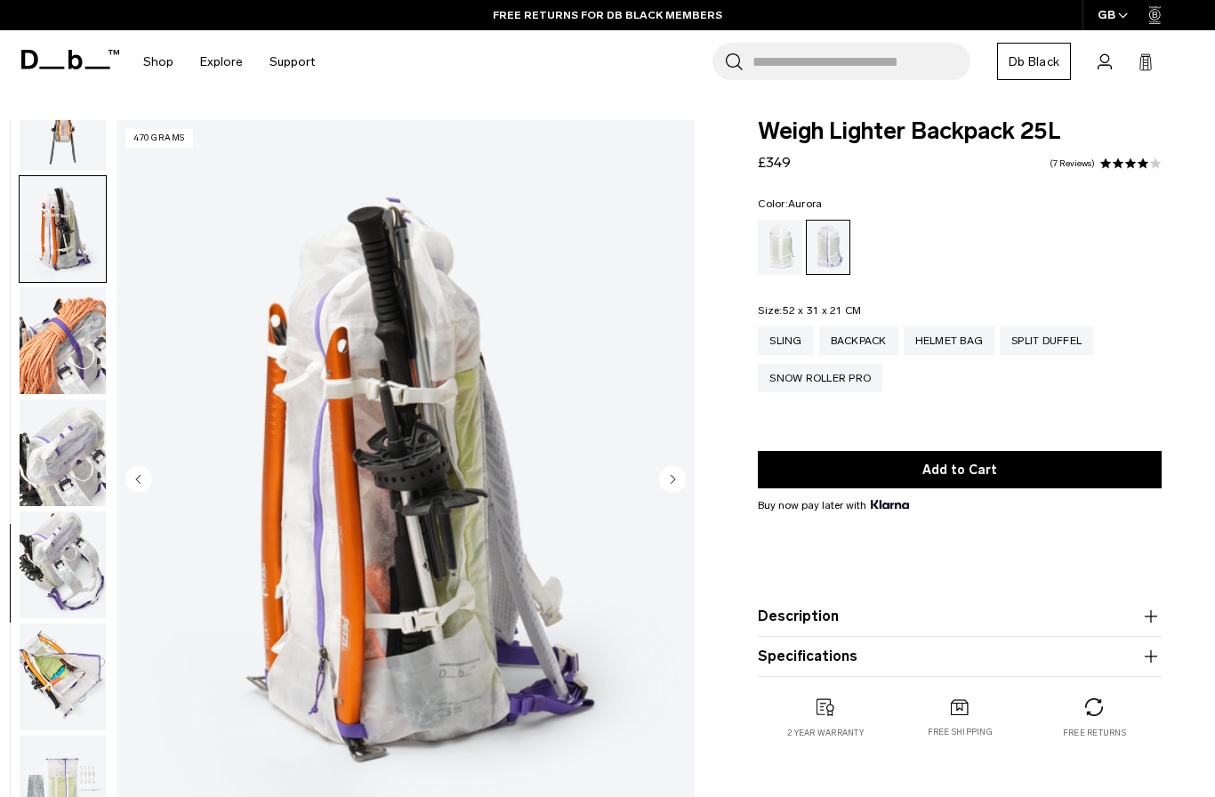
scroll to position [1240, 0]
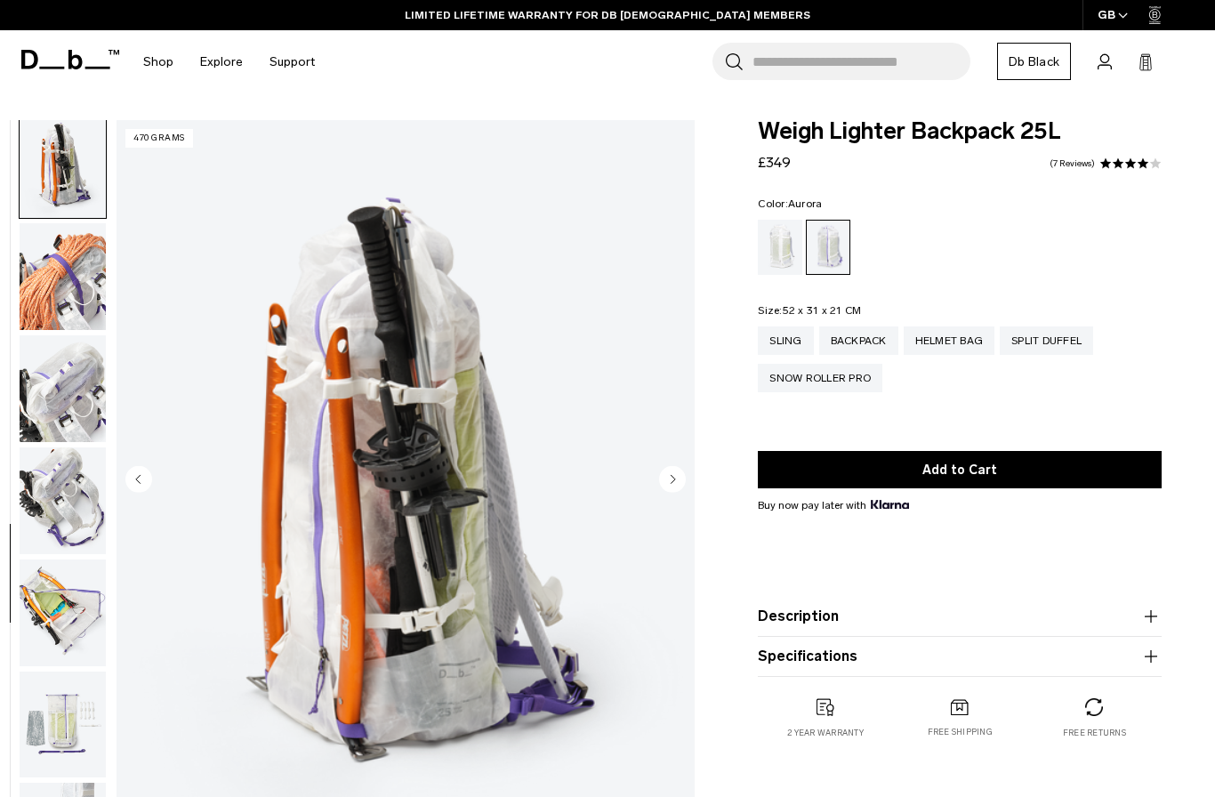
click at [57, 399] on img "button" at bounding box center [63, 388] width 86 height 107
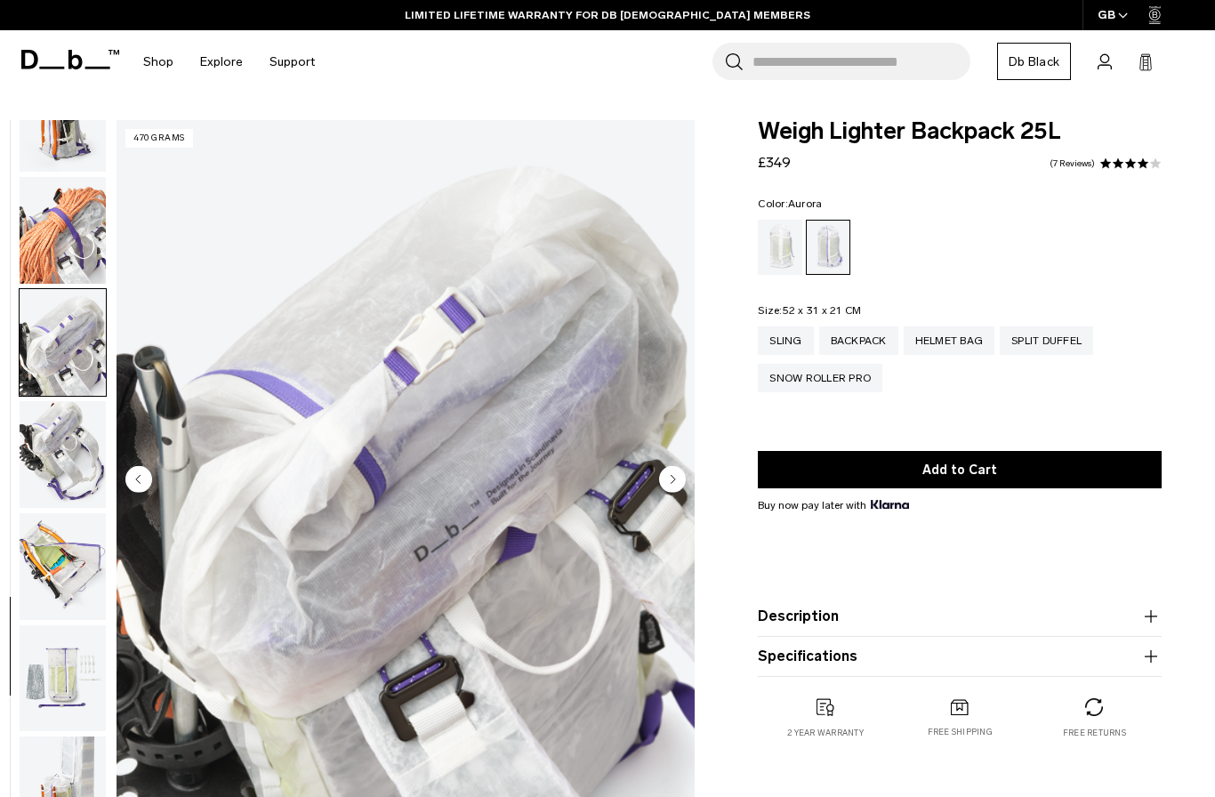
scroll to position [1303, 0]
click at [50, 567] on img "button" at bounding box center [63, 564] width 86 height 107
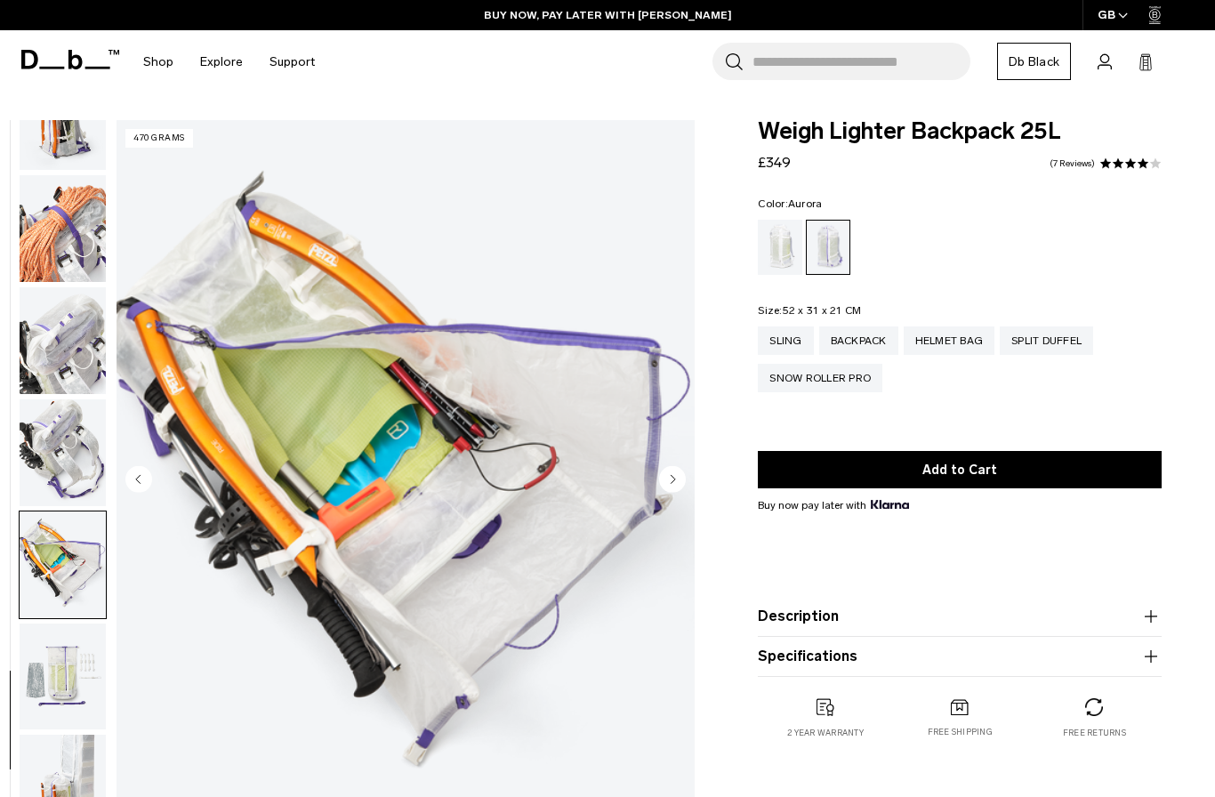
click at [56, 659] on img "button" at bounding box center [63, 676] width 86 height 107
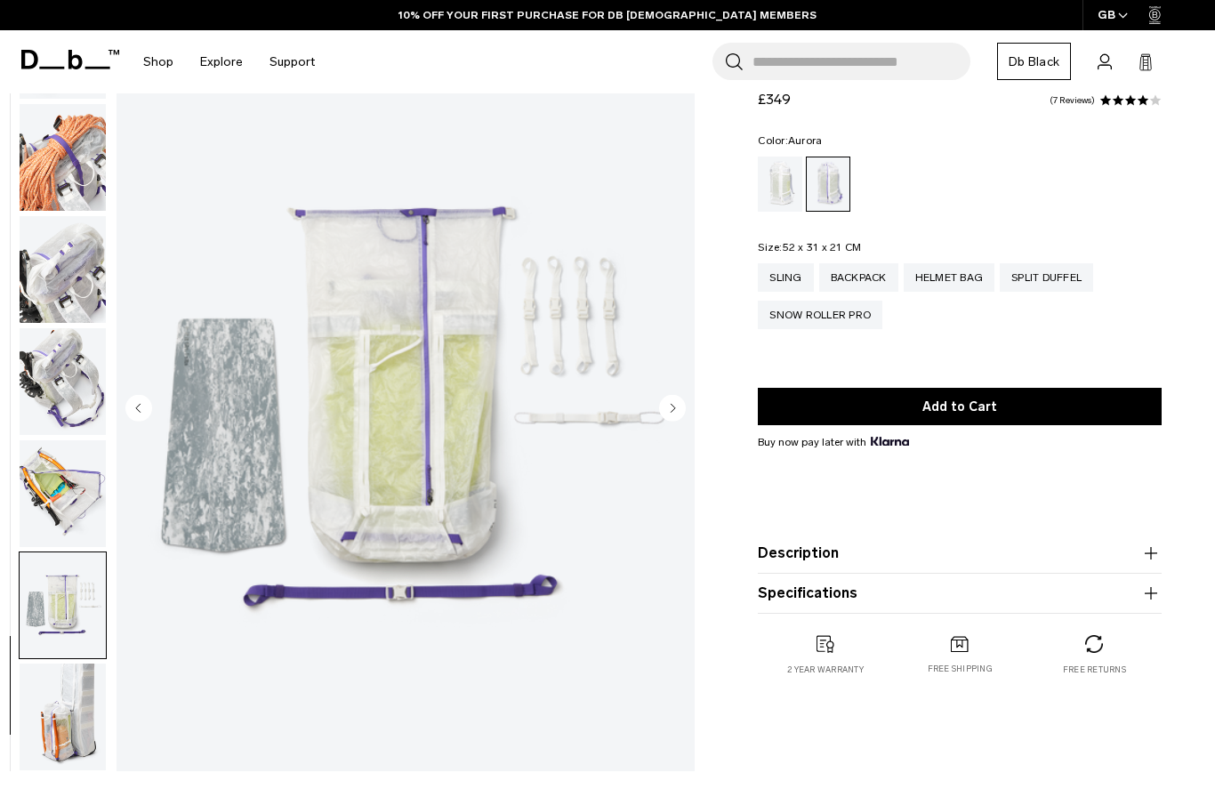
scroll to position [72, 0]
click at [54, 727] on img "button" at bounding box center [63, 716] width 86 height 107
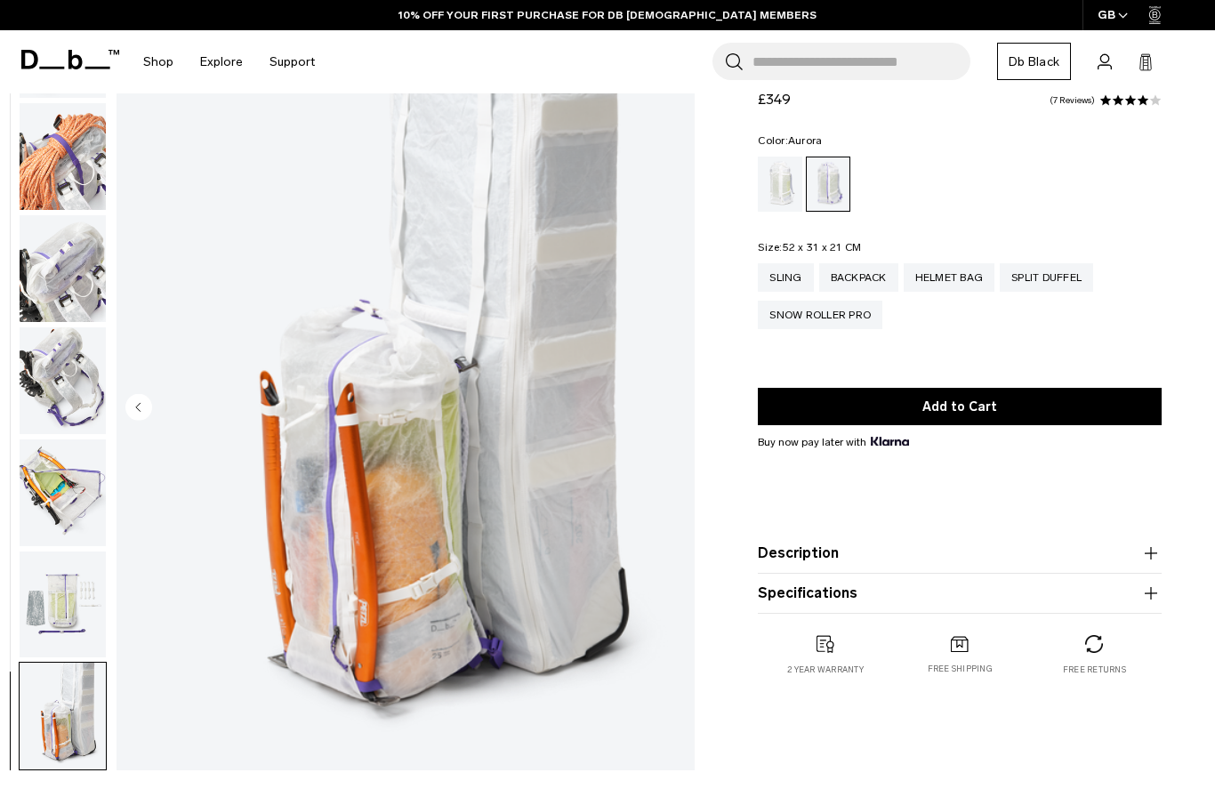
click at [52, 607] on img "button" at bounding box center [63, 604] width 86 height 107
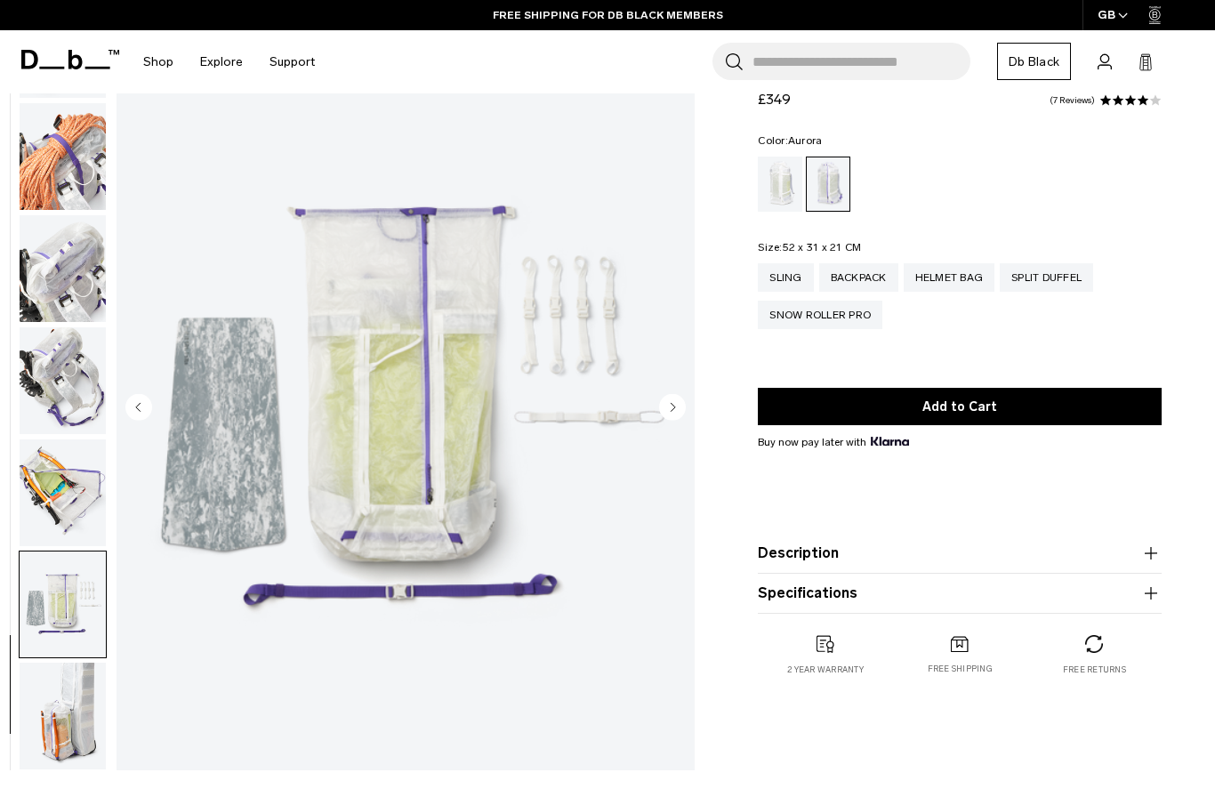
click at [57, 496] on img "button" at bounding box center [63, 492] width 86 height 107
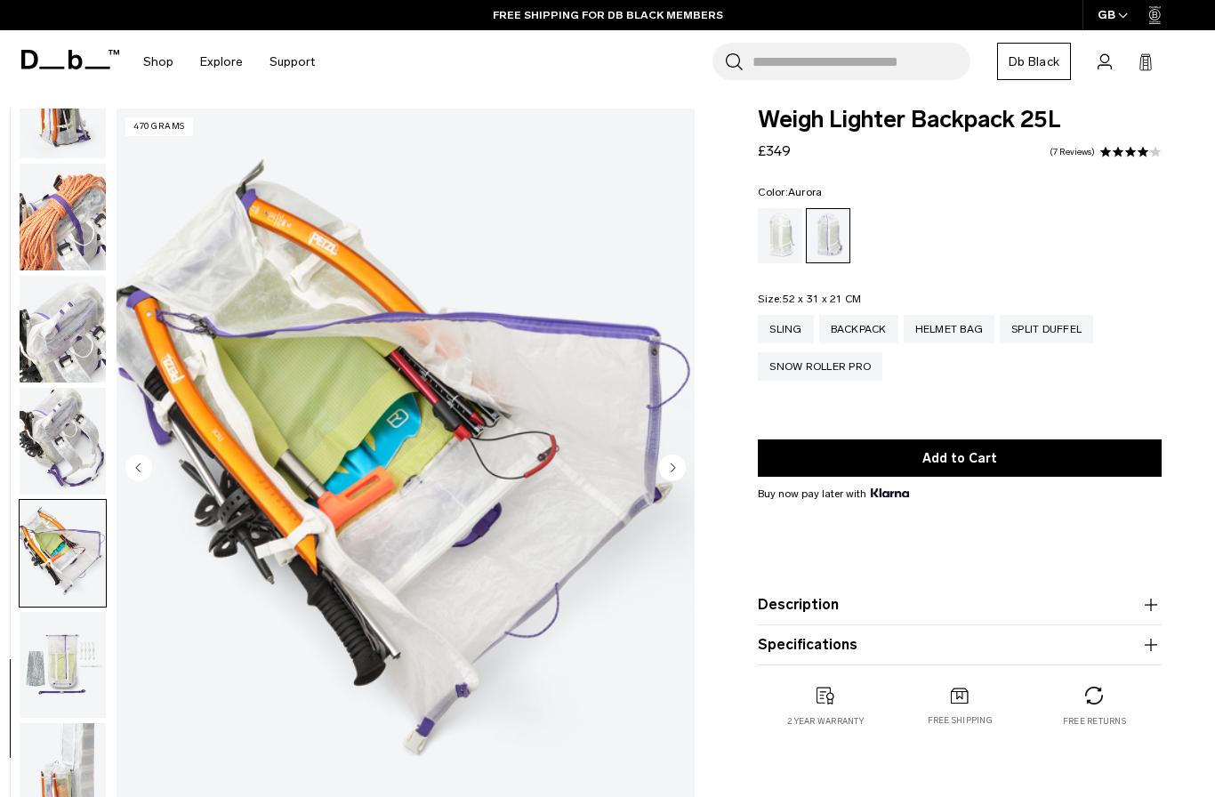
scroll to position [0, 0]
